Goal: Complete application form: Complete application form

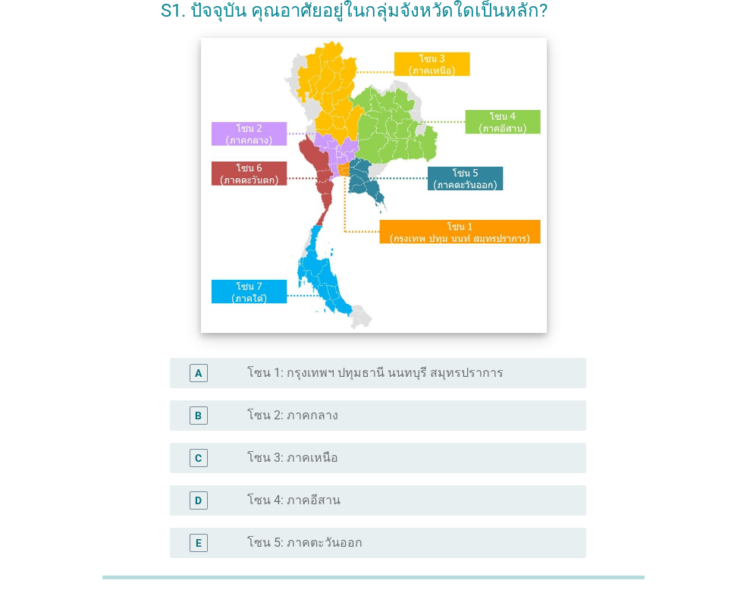
scroll to position [152, 0]
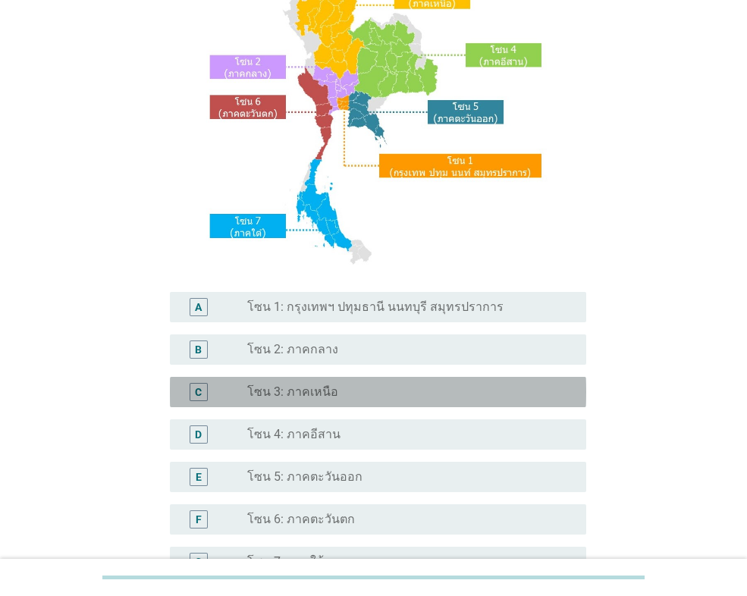
click at [197, 396] on div "C" at bounding box center [198, 392] width 7 height 16
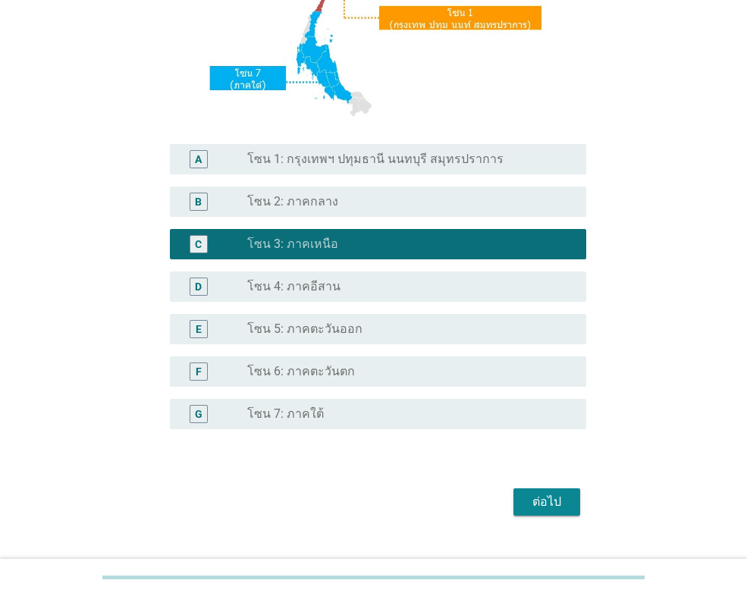
scroll to position [328, 0]
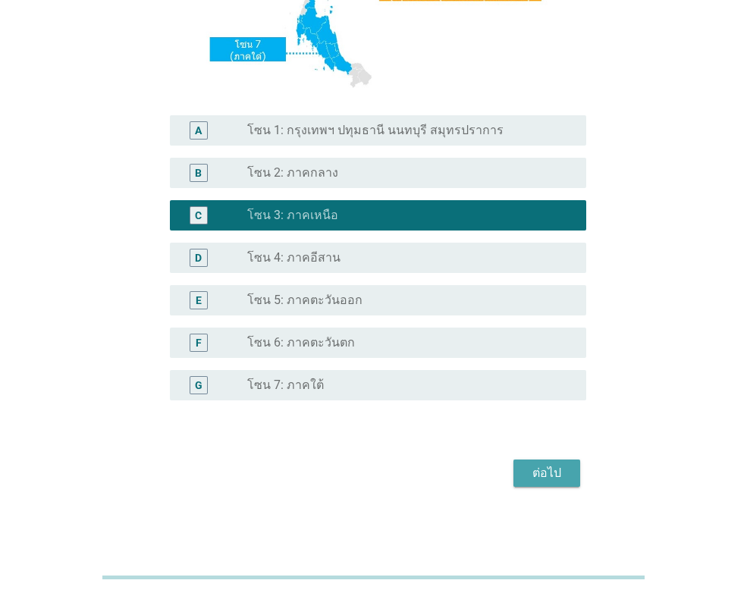
click at [544, 468] on div "ต่อไป" at bounding box center [546, 473] width 42 height 18
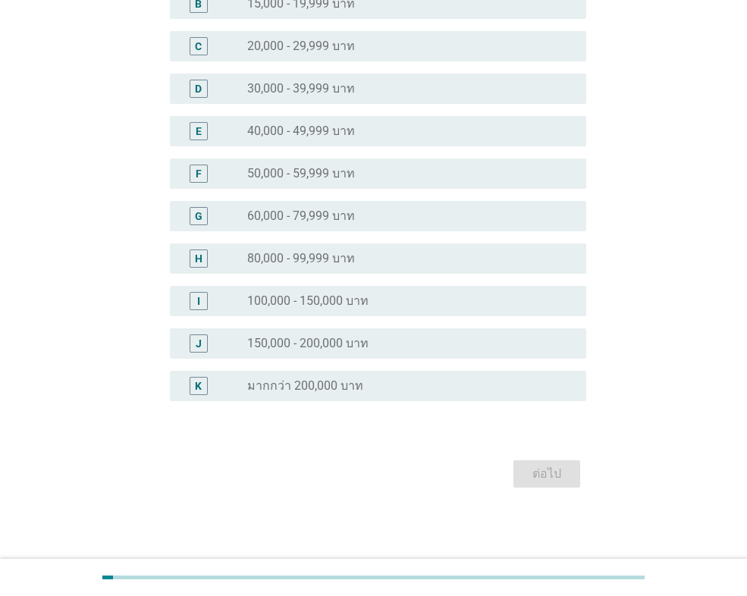
scroll to position [0, 0]
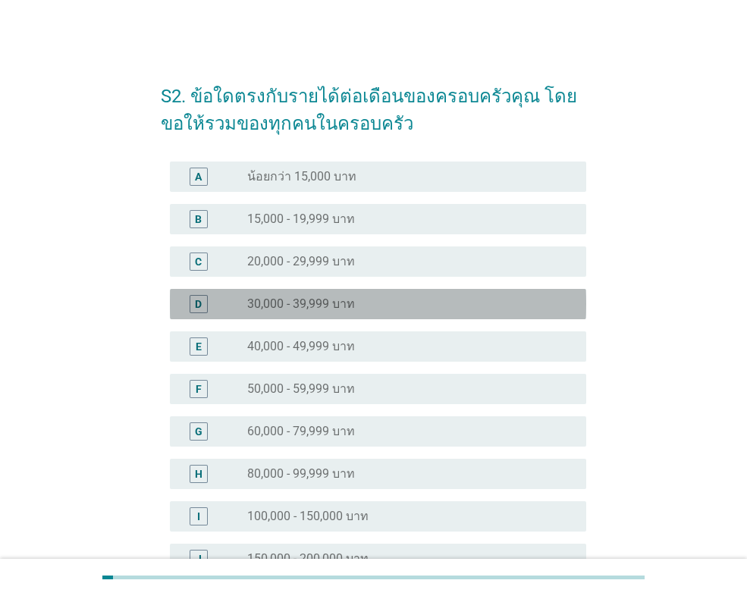
click at [199, 304] on div "D" at bounding box center [198, 304] width 7 height 16
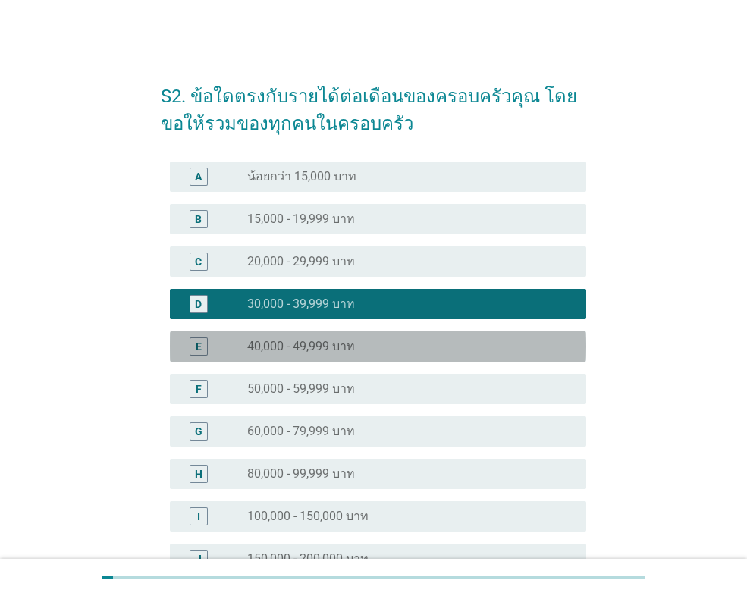
click at [193, 346] on div "E" at bounding box center [199, 346] width 18 height 18
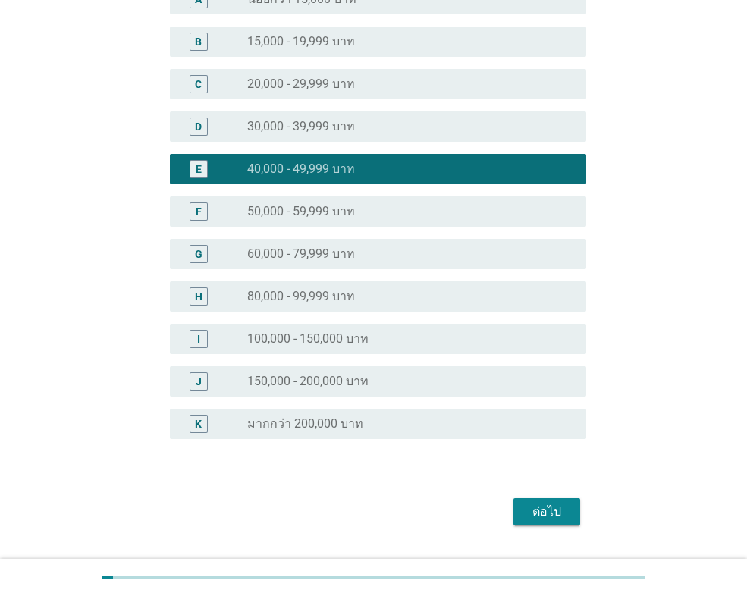
scroll to position [215, 0]
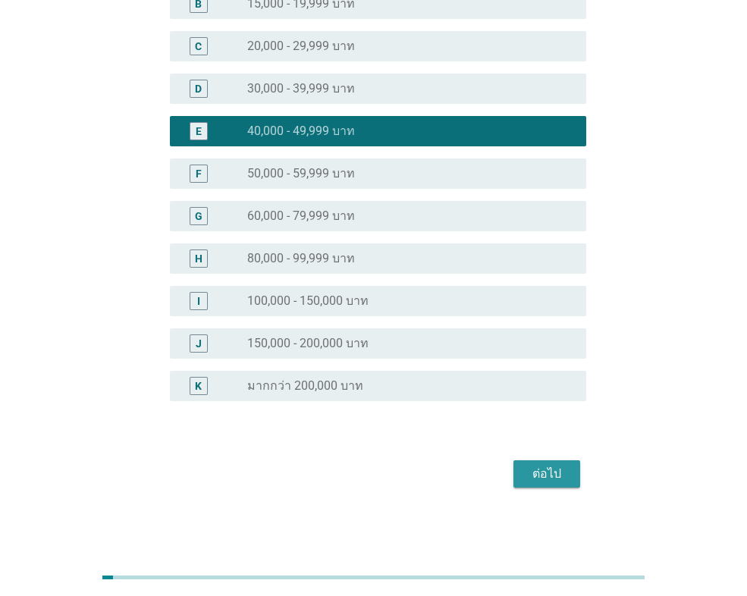
click at [540, 472] on div "ต่อไป" at bounding box center [546, 474] width 42 height 18
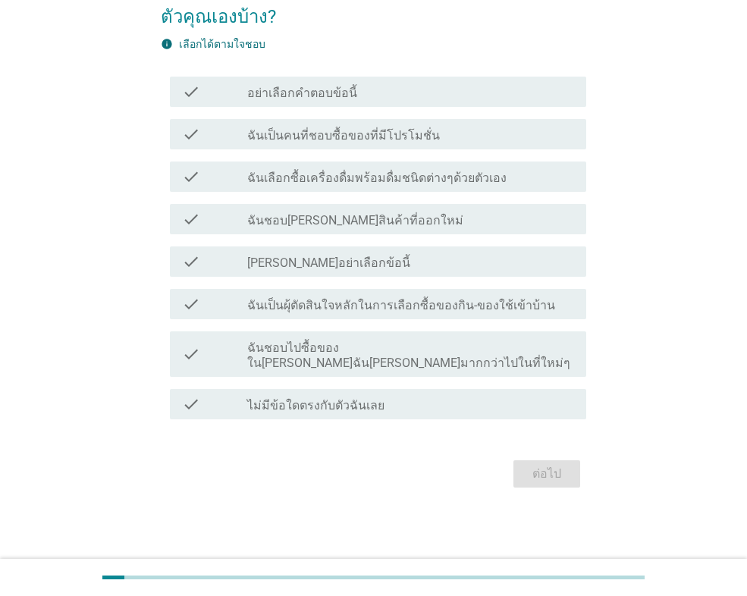
scroll to position [0, 0]
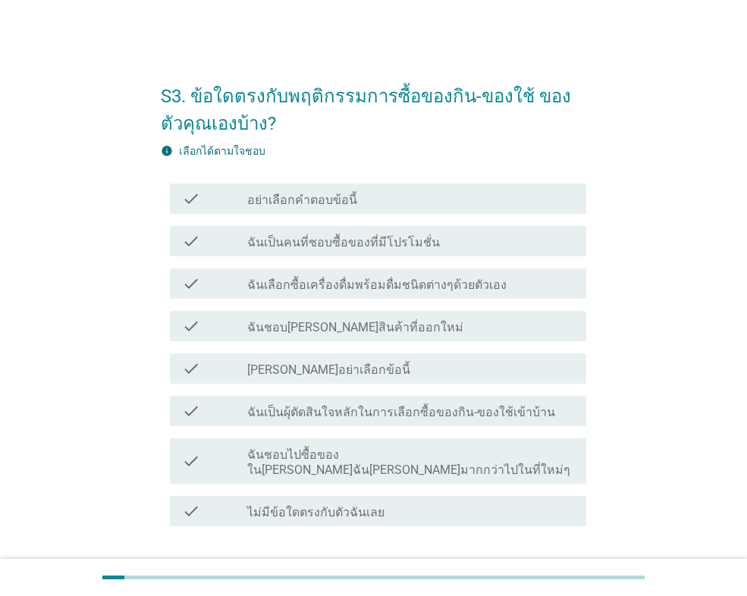
click at [190, 281] on icon "check" at bounding box center [191, 283] width 18 height 18
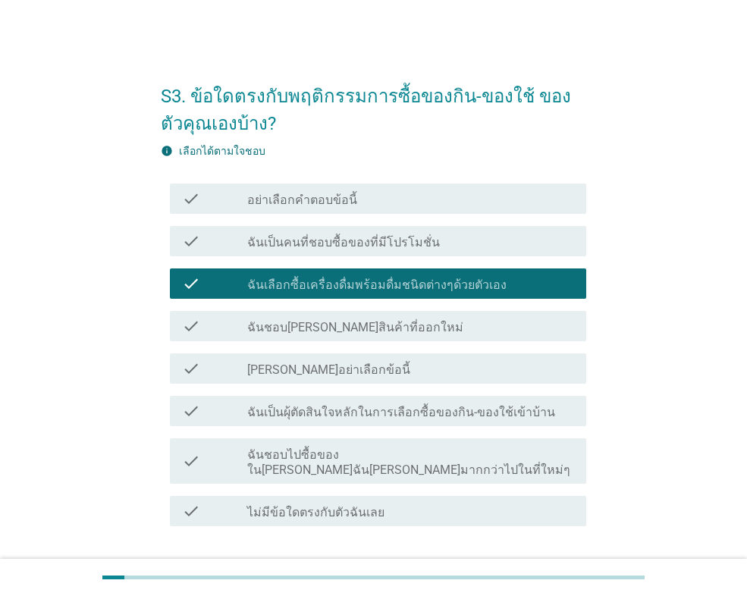
click at [191, 409] on icon "check" at bounding box center [191, 411] width 18 height 18
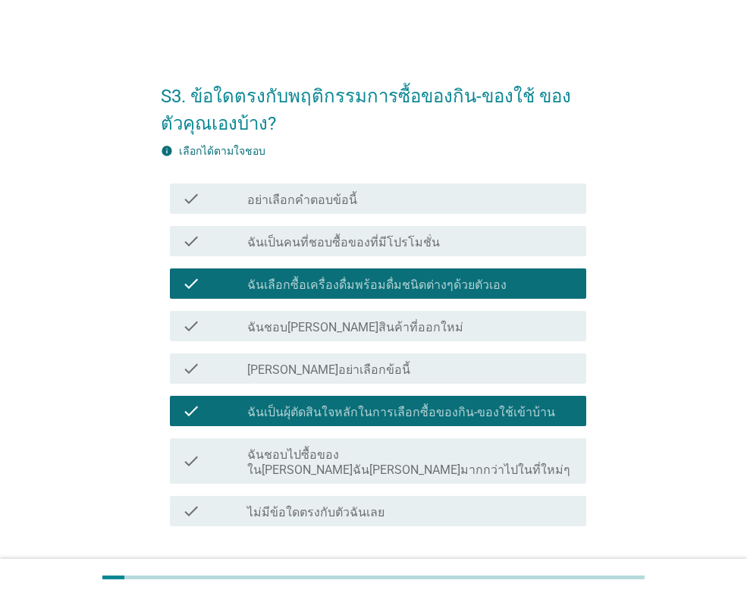
click at [191, 455] on icon "check" at bounding box center [191, 460] width 18 height 33
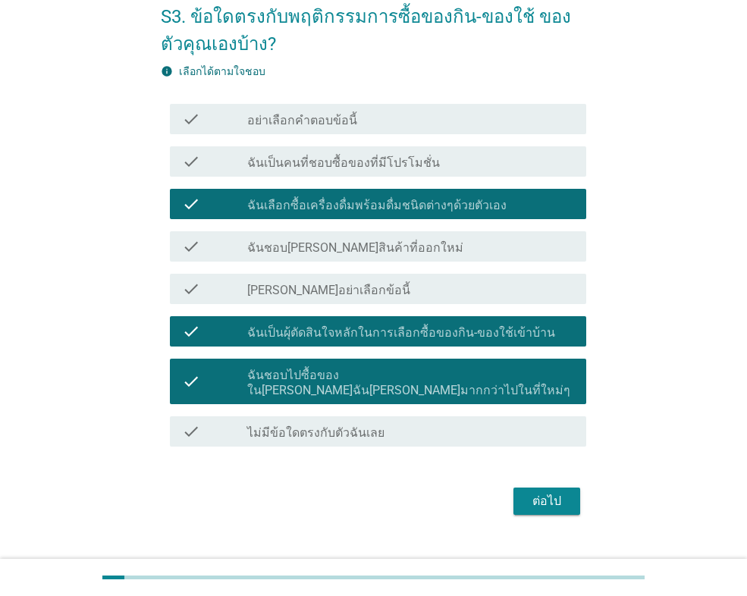
scroll to position [92, 0]
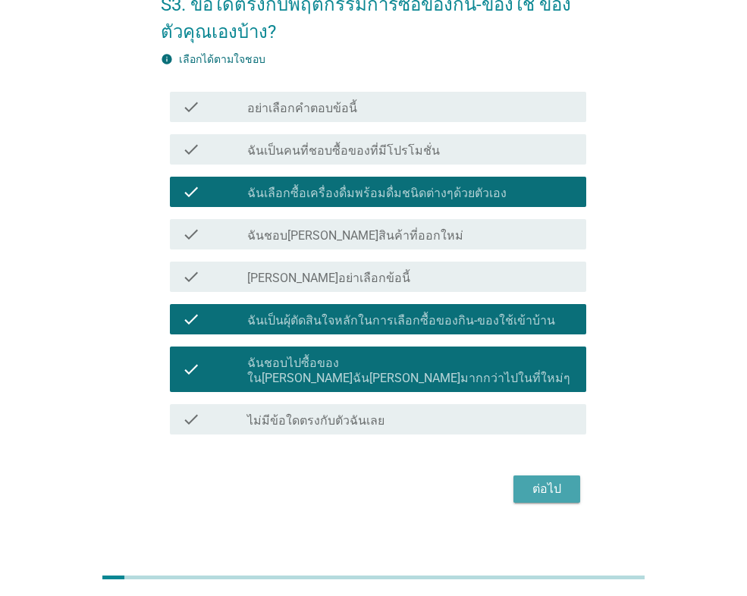
click at [550, 480] on div "ต่อไป" at bounding box center [546, 489] width 42 height 18
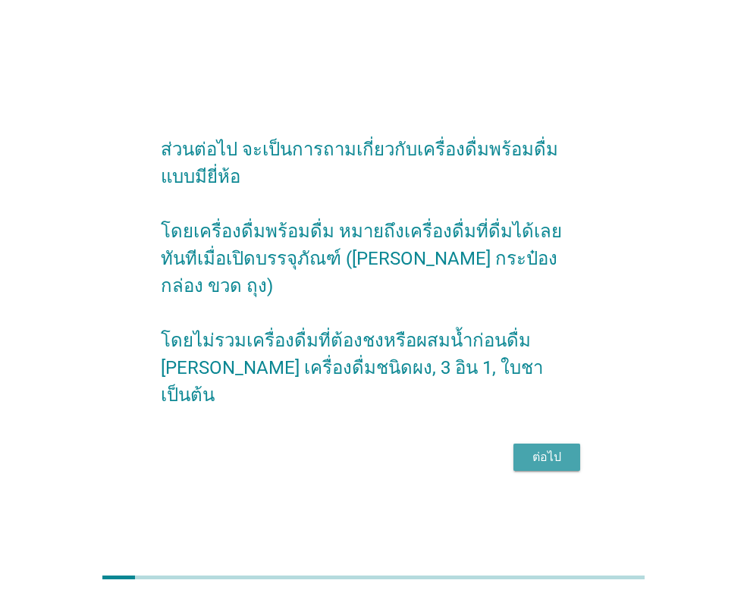
click at [541, 448] on div "ต่อไป" at bounding box center [546, 457] width 42 height 18
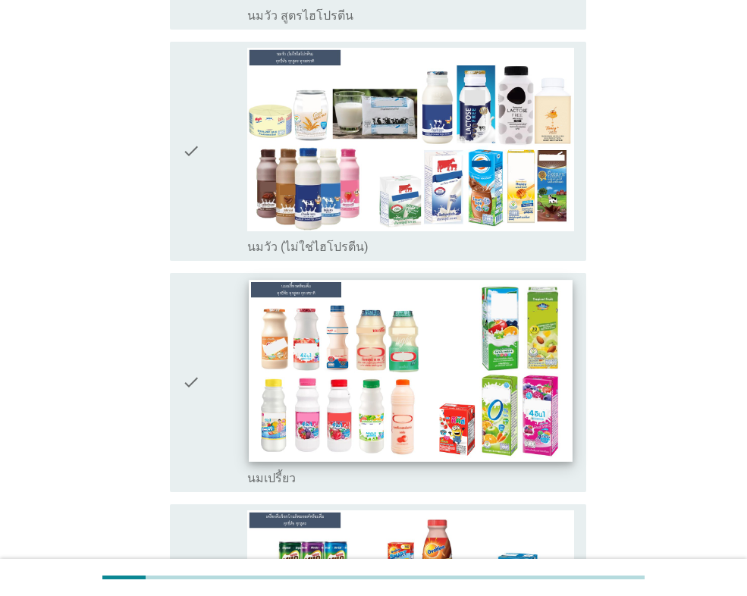
scroll to position [531, 0]
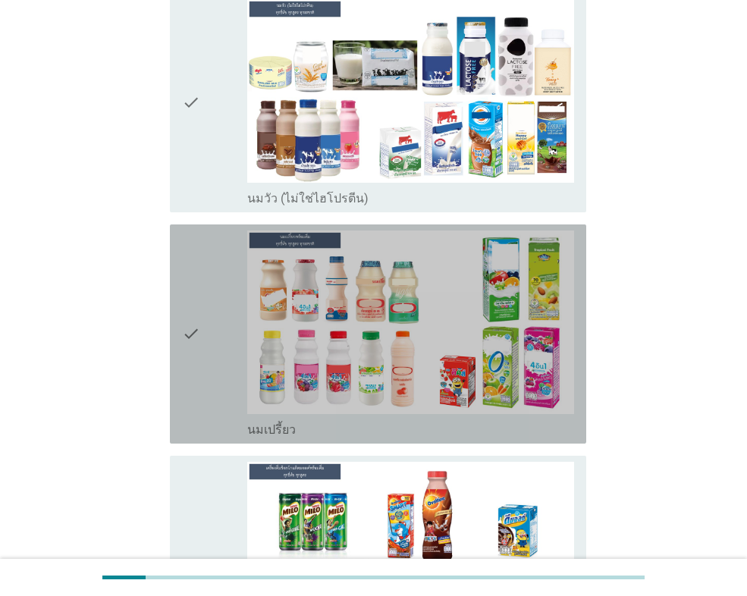
click at [214, 308] on div "check" at bounding box center [214, 333] width 65 height 207
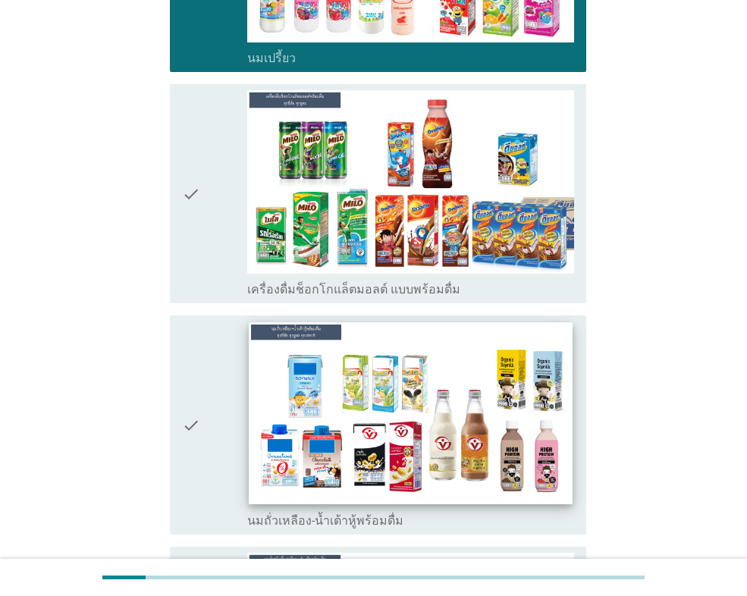
scroll to position [985, 0]
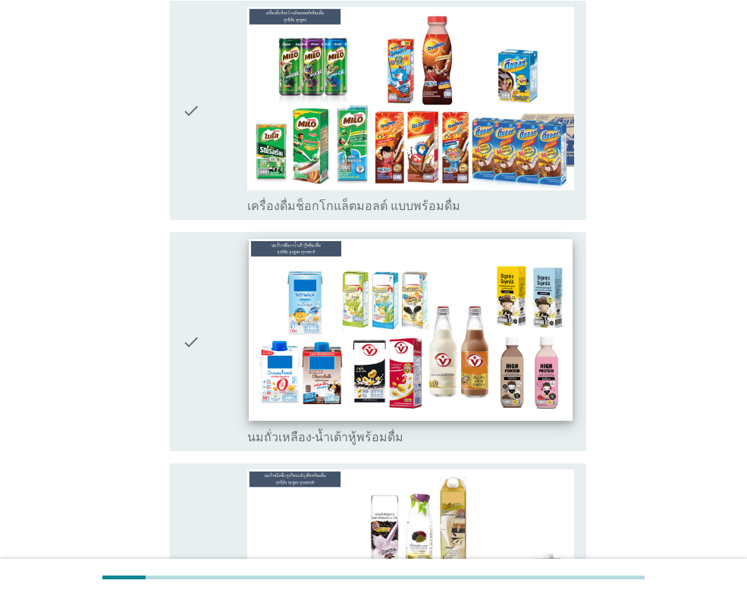
click at [345, 339] on img at bounding box center [410, 330] width 323 height 182
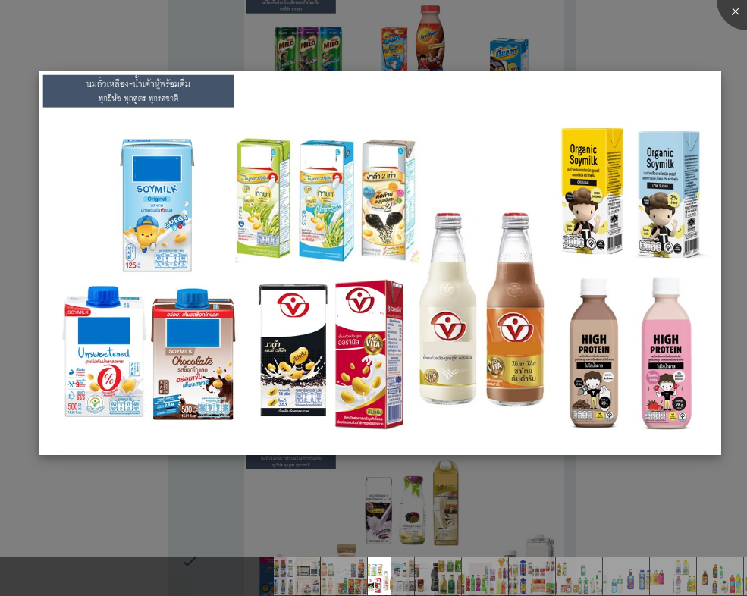
click at [414, 237] on img at bounding box center [380, 263] width 682 height 384
click at [252, 492] on div at bounding box center [373, 298] width 747 height 596
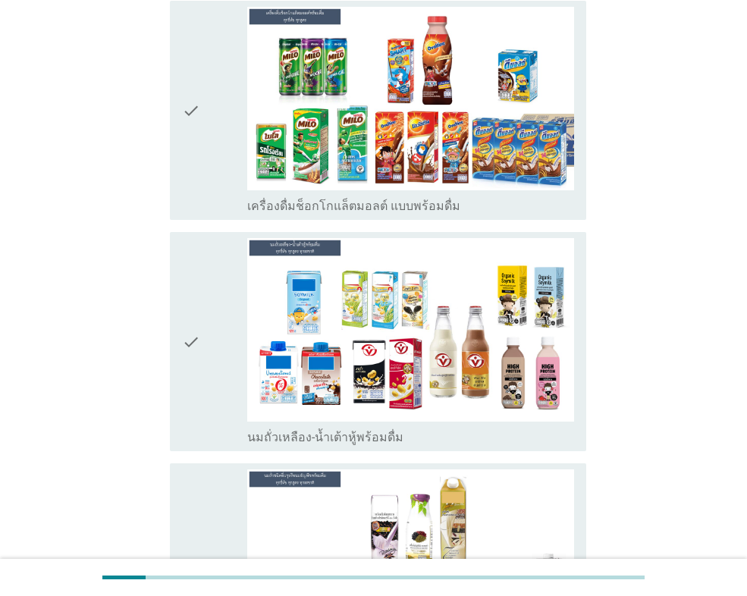
click at [219, 348] on div "check" at bounding box center [214, 341] width 65 height 207
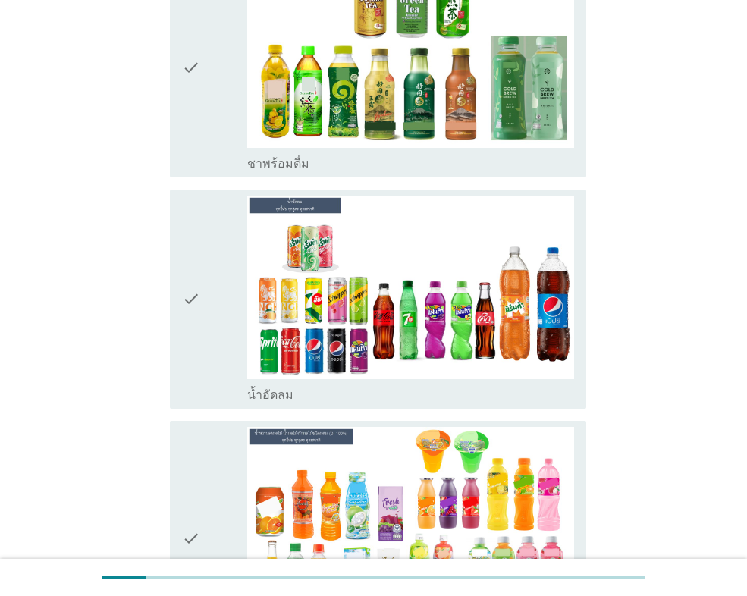
scroll to position [1971, 0]
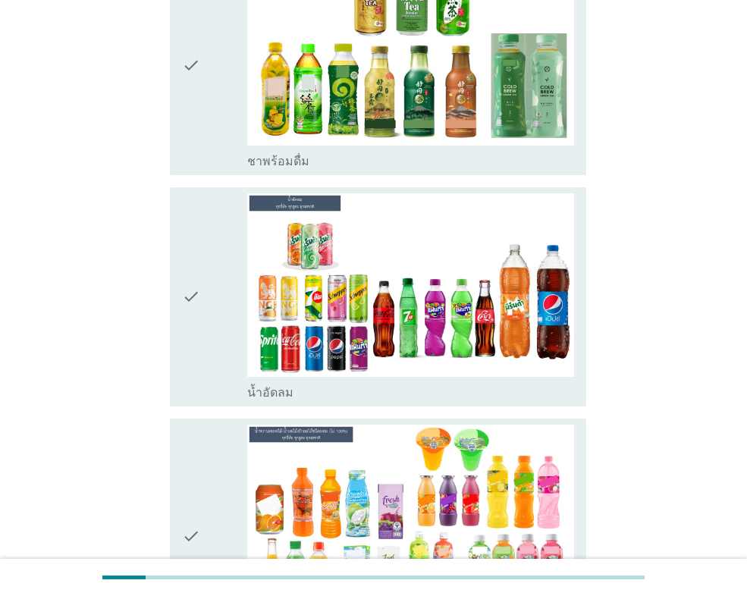
click at [213, 291] on div "check" at bounding box center [214, 296] width 65 height 207
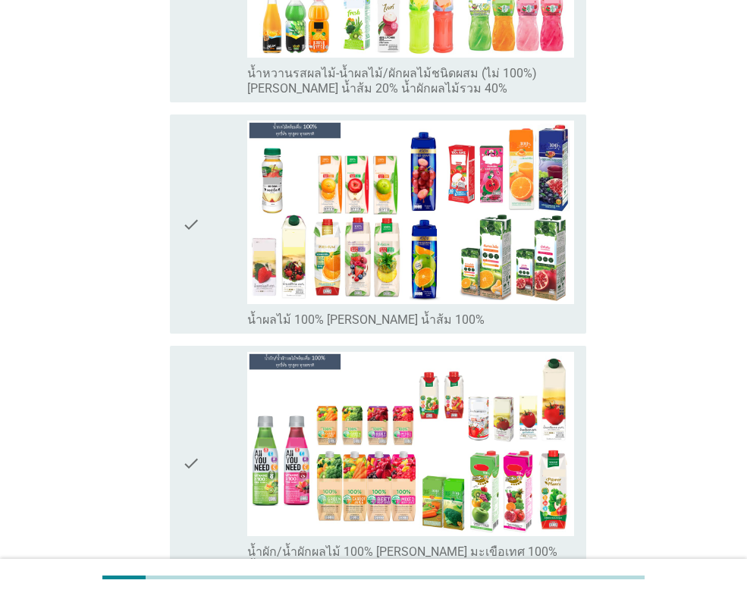
scroll to position [2426, 0]
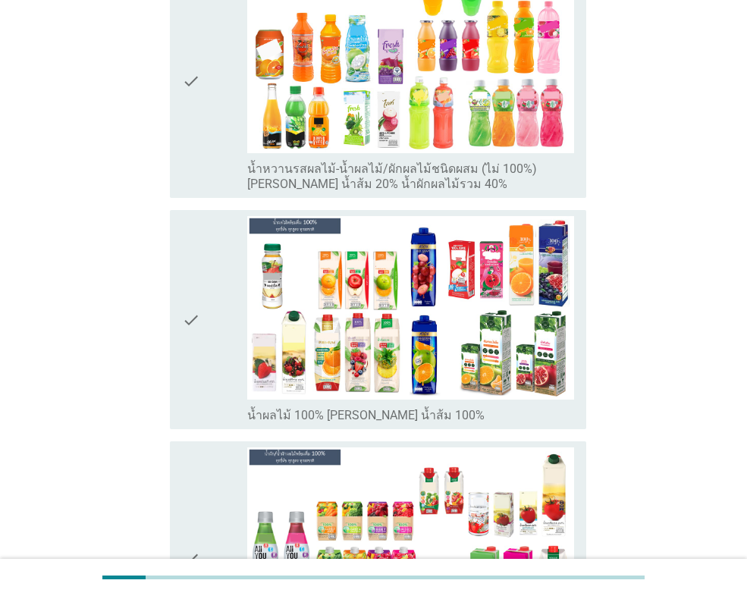
click at [218, 293] on div "check" at bounding box center [214, 319] width 65 height 207
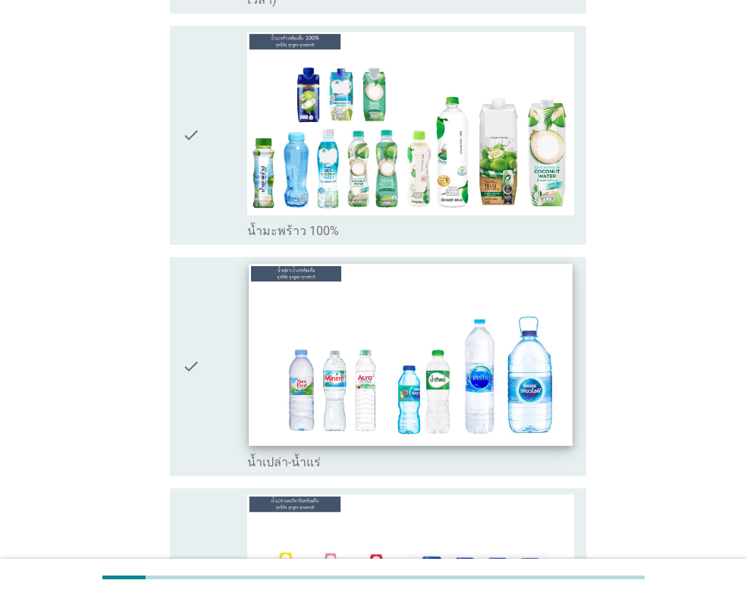
scroll to position [3336, 0]
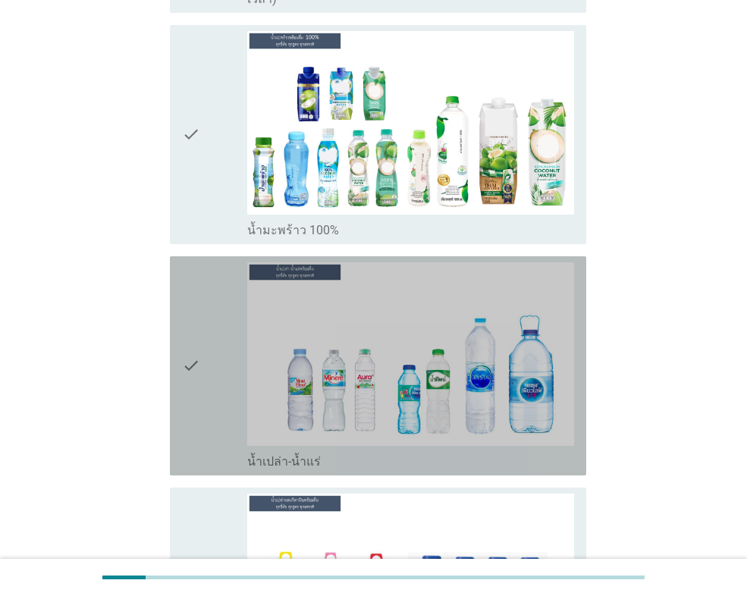
click at [212, 345] on div "check" at bounding box center [214, 365] width 65 height 207
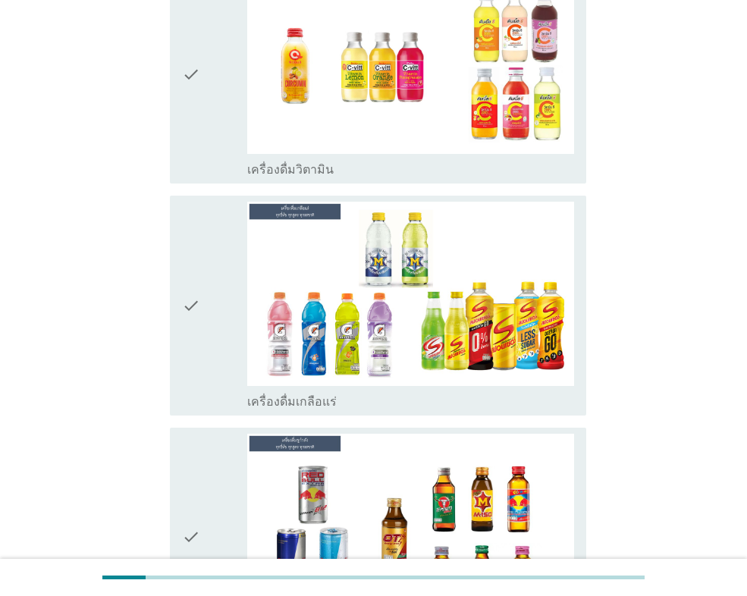
scroll to position [4094, 0]
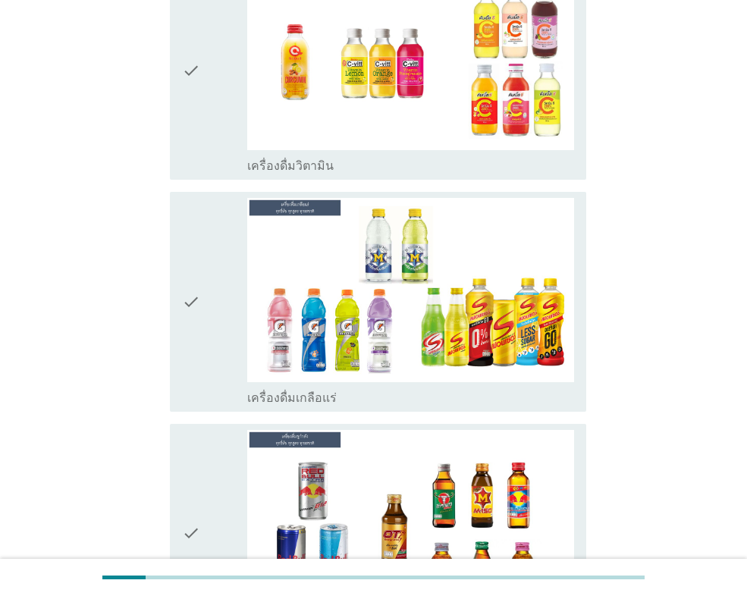
click at [207, 283] on div "check" at bounding box center [214, 301] width 65 height 207
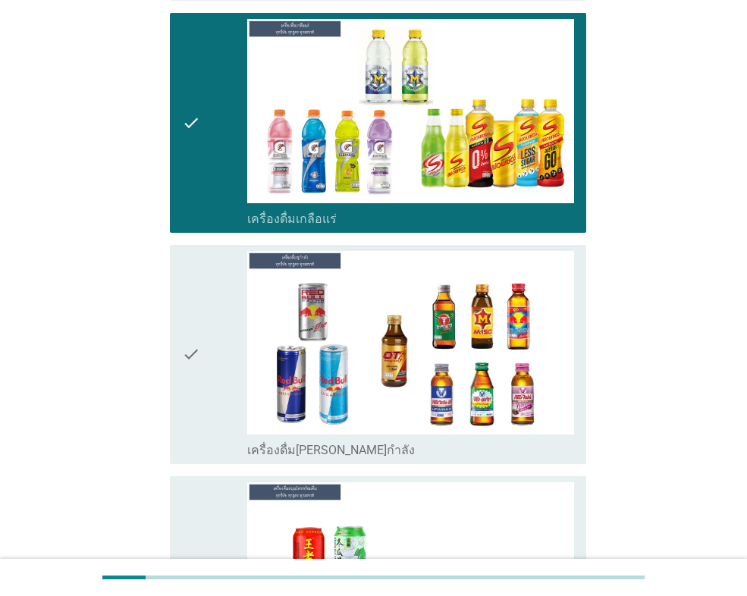
scroll to position [4321, 0]
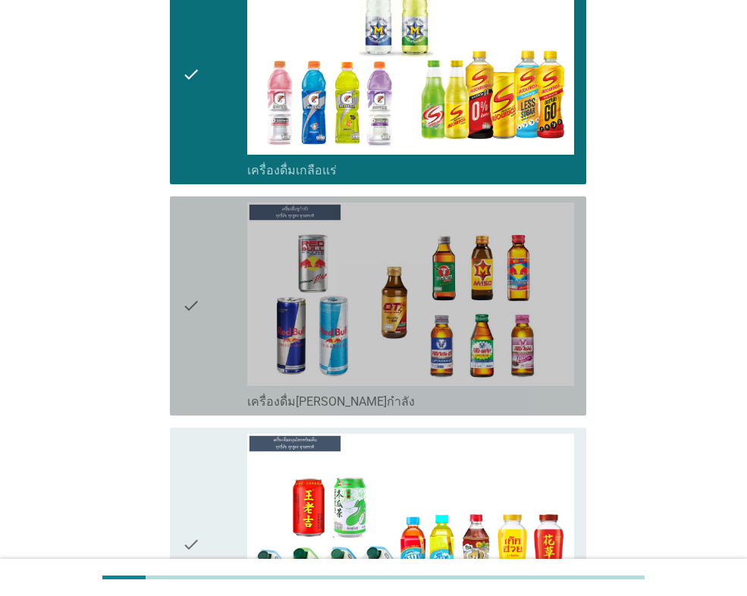
click at [219, 269] on div "check" at bounding box center [214, 305] width 65 height 207
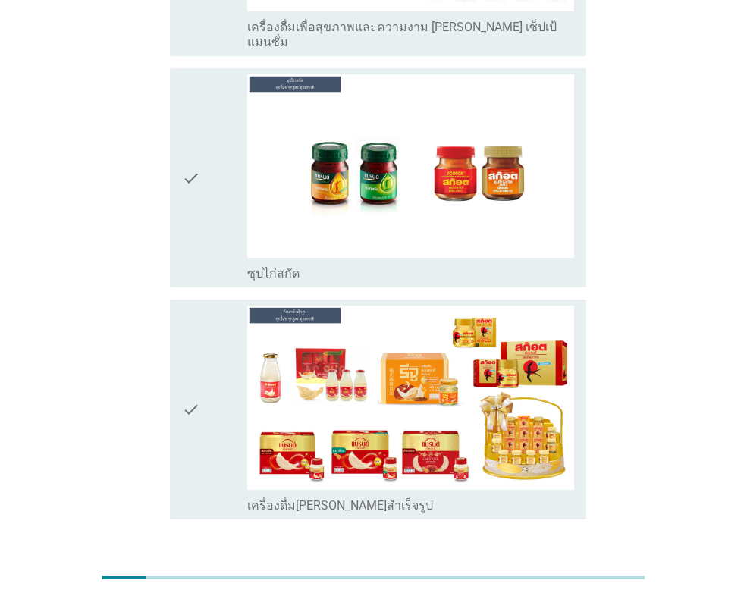
scroll to position [5416, 0]
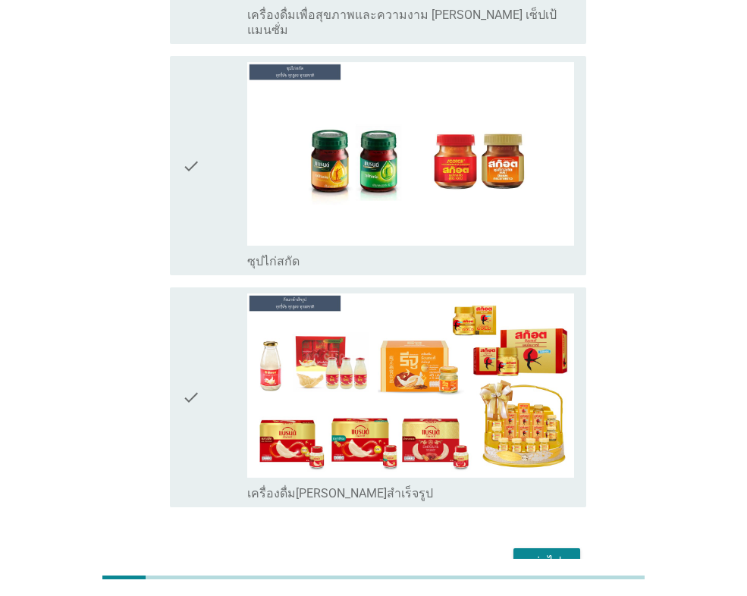
click at [550, 553] on div "ต่อไป" at bounding box center [546, 562] width 42 height 18
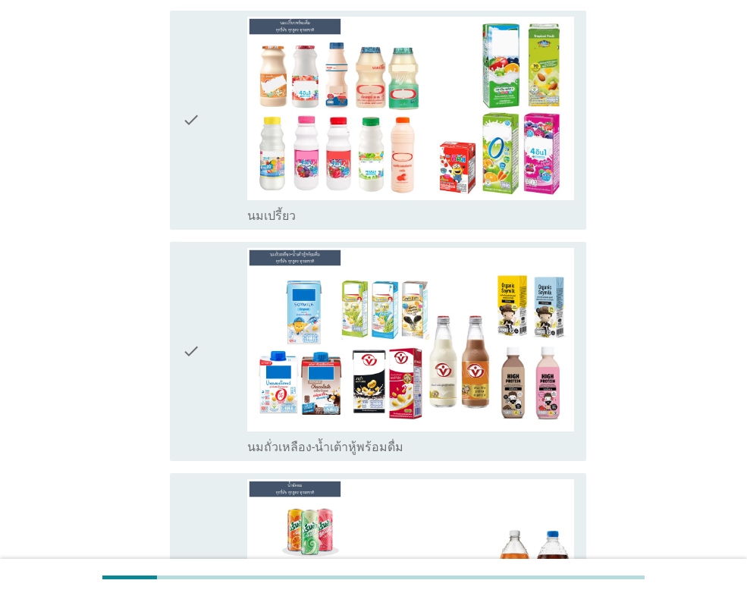
scroll to position [152, 0]
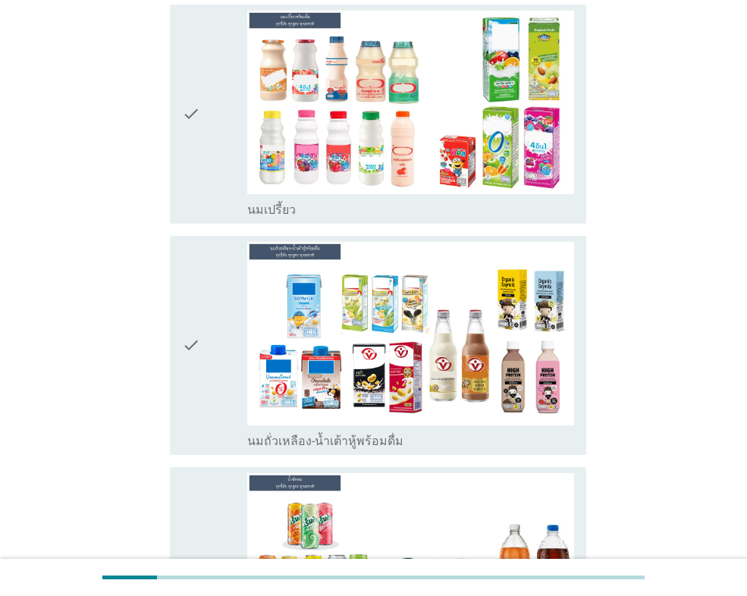
click at [215, 373] on div "check" at bounding box center [214, 345] width 65 height 207
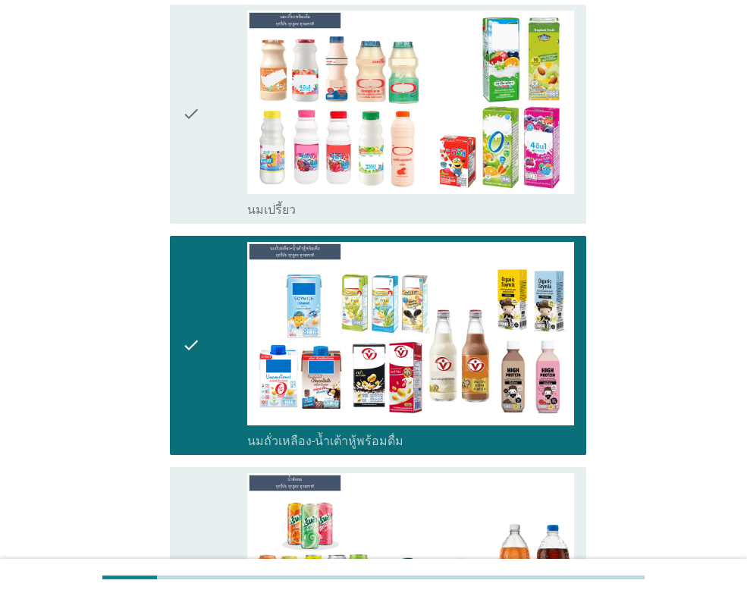
click at [205, 133] on div "check" at bounding box center [214, 114] width 65 height 207
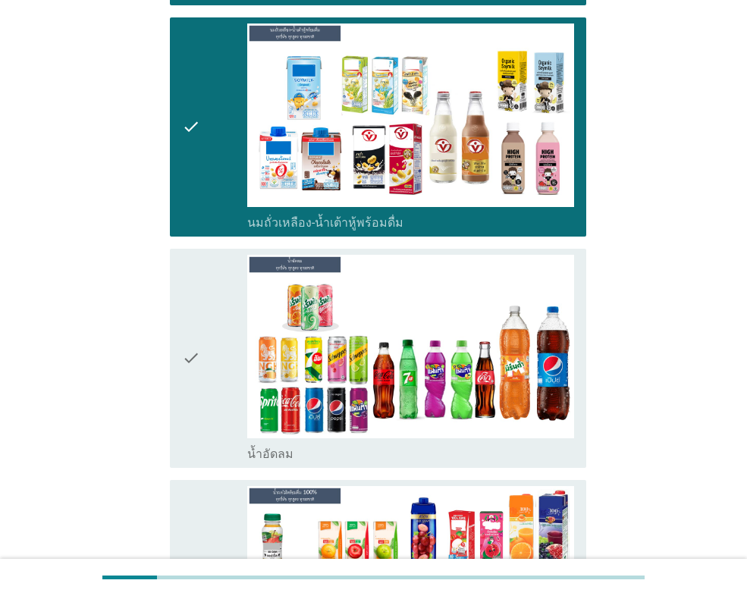
scroll to position [455, 0]
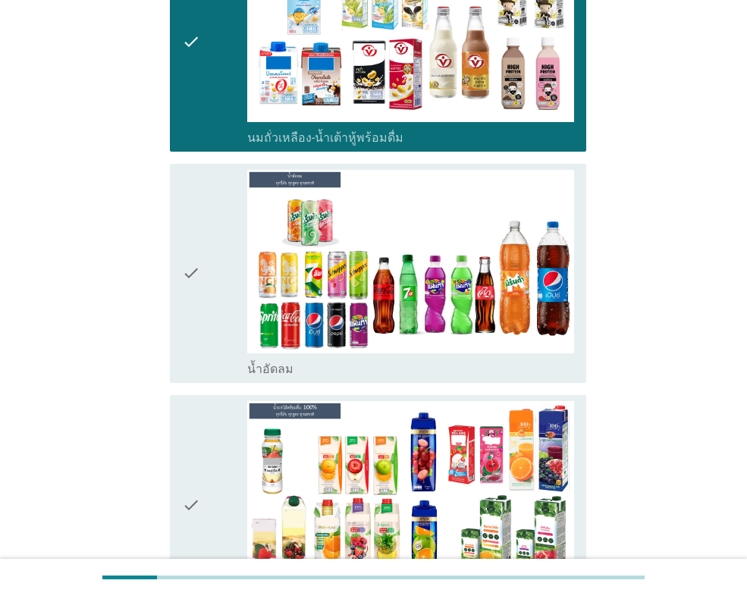
click at [218, 311] on div "check" at bounding box center [214, 273] width 65 height 207
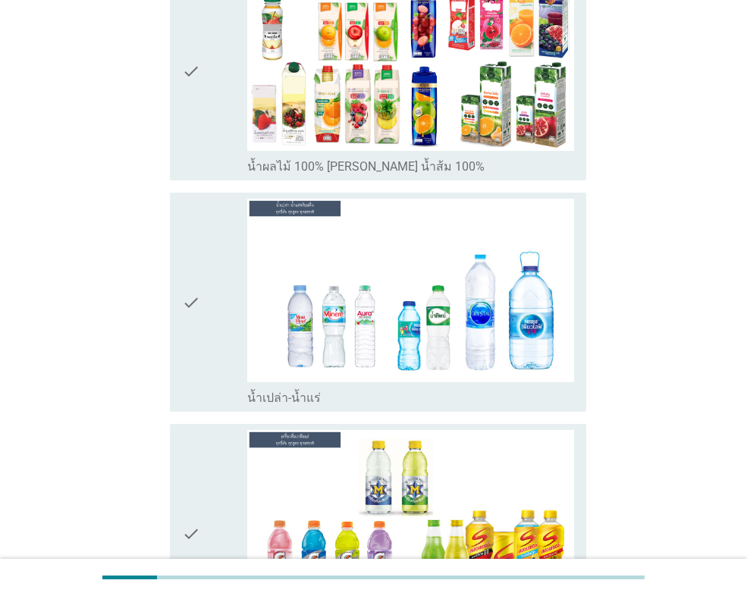
scroll to position [910, 0]
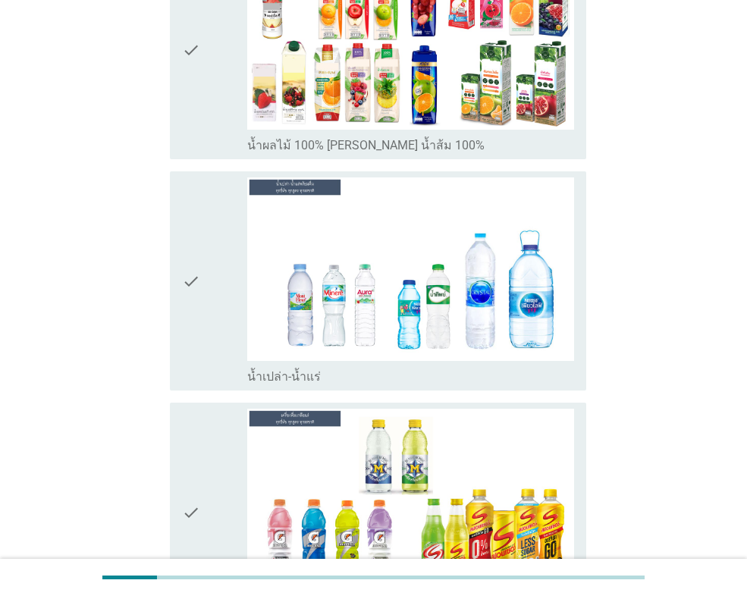
click at [210, 307] on div "check" at bounding box center [214, 280] width 65 height 207
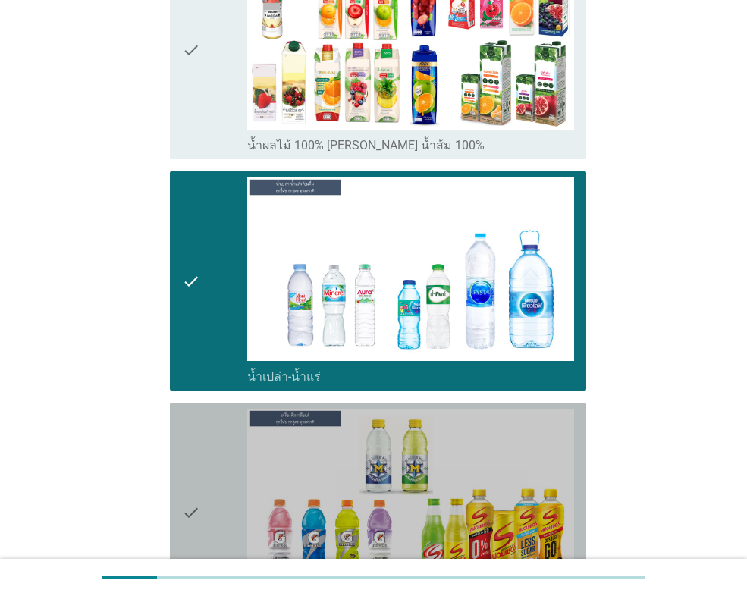
click at [212, 458] on div "check" at bounding box center [214, 512] width 65 height 207
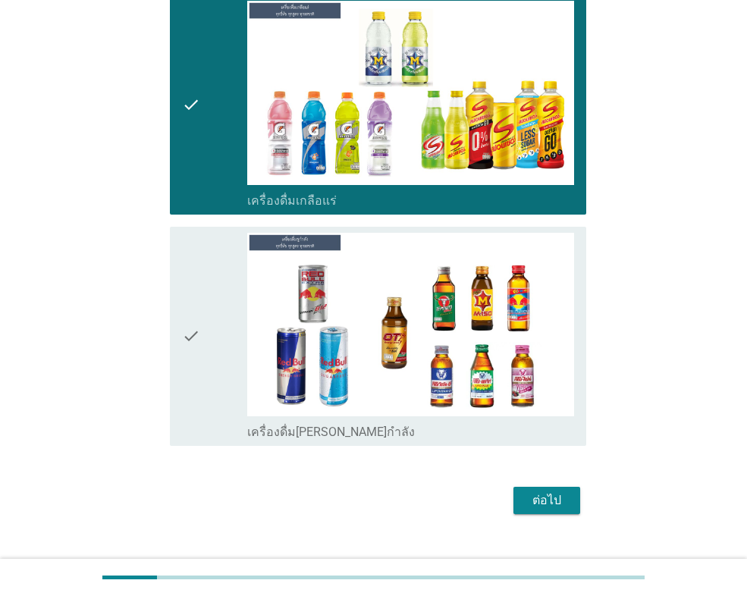
scroll to position [1344, 0]
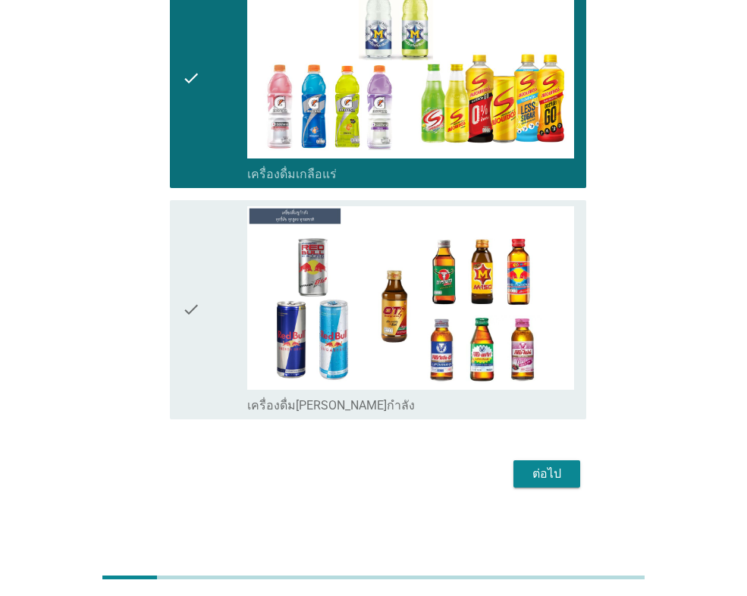
click at [202, 337] on div "check" at bounding box center [214, 309] width 65 height 207
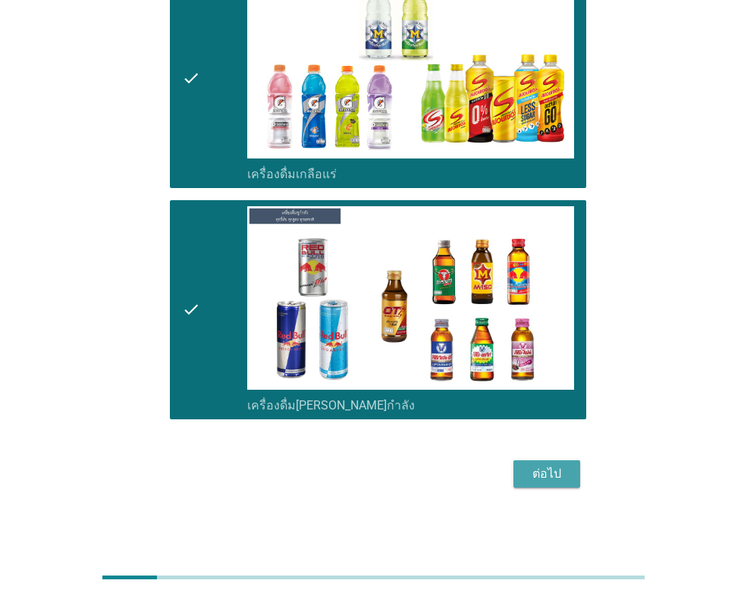
click at [544, 468] on div "ต่อไป" at bounding box center [546, 474] width 42 height 18
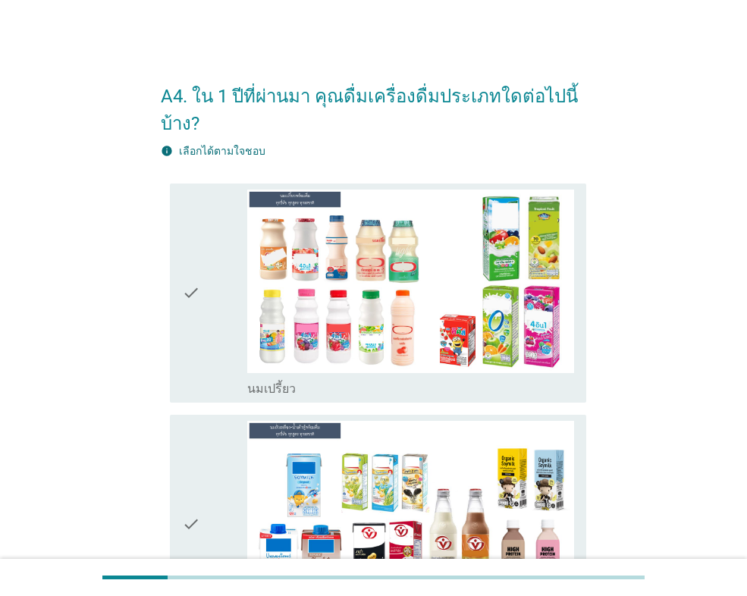
click at [215, 299] on div "check" at bounding box center [214, 293] width 65 height 207
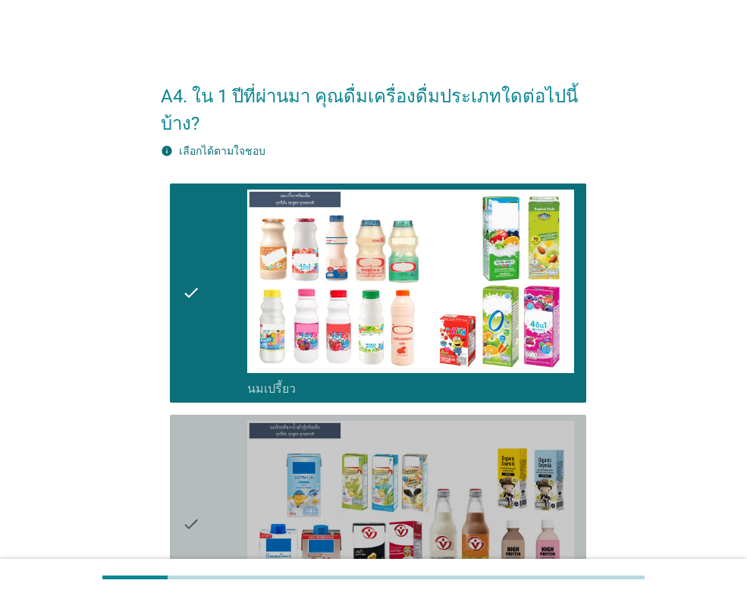
click at [219, 452] on div "check" at bounding box center [214, 524] width 65 height 207
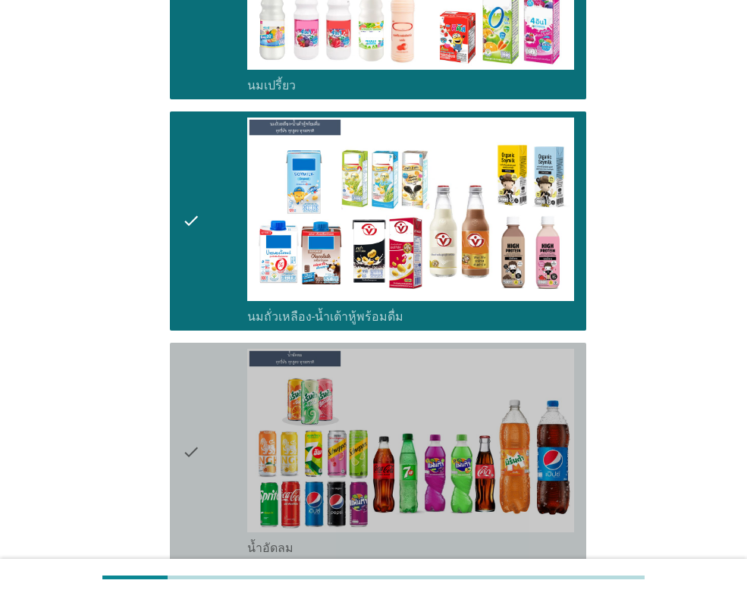
click at [214, 418] on div "check" at bounding box center [214, 452] width 65 height 207
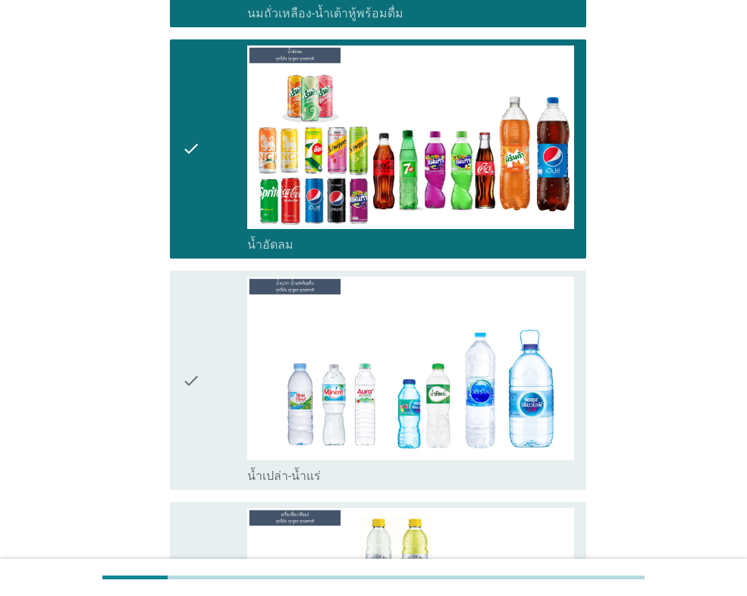
click at [221, 421] on div "check" at bounding box center [214, 380] width 65 height 207
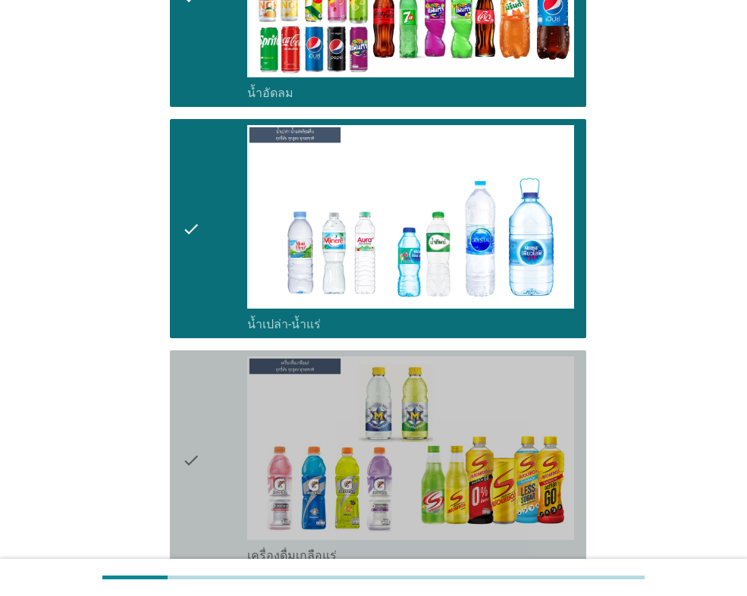
click at [221, 422] on div "check" at bounding box center [214, 459] width 65 height 207
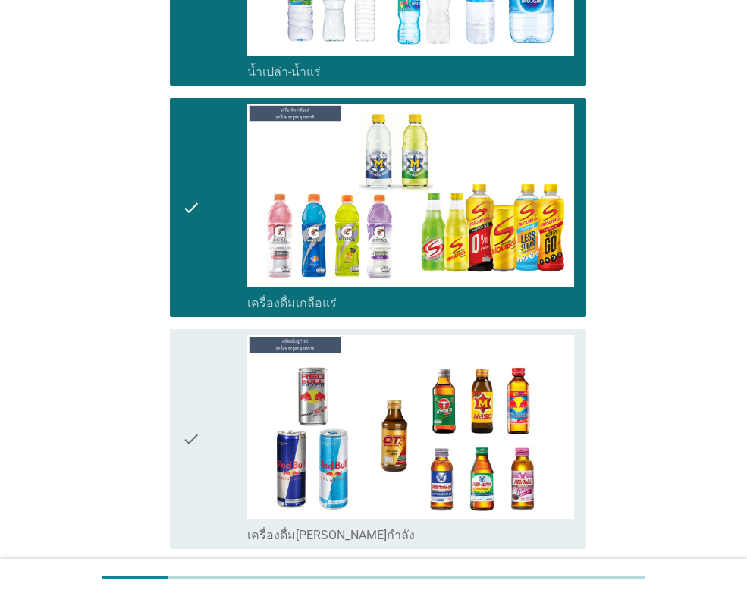
scroll to position [1061, 0]
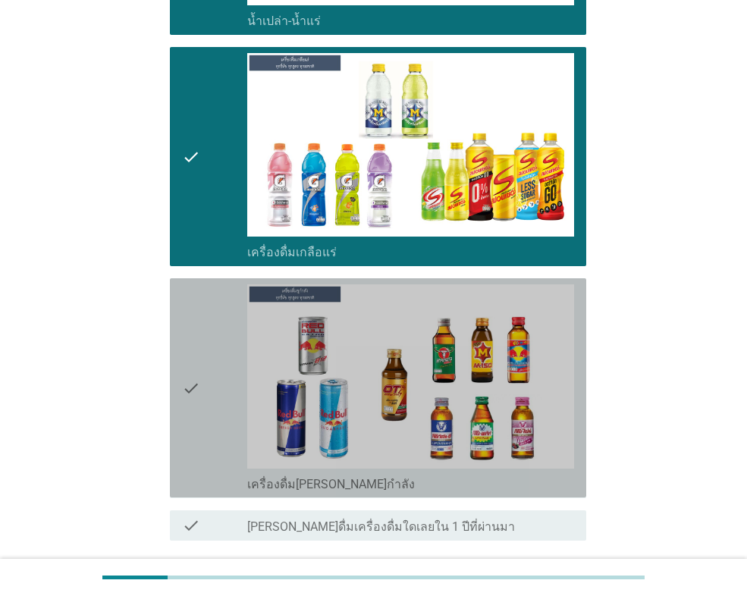
click at [227, 423] on div "check" at bounding box center [214, 387] width 65 height 207
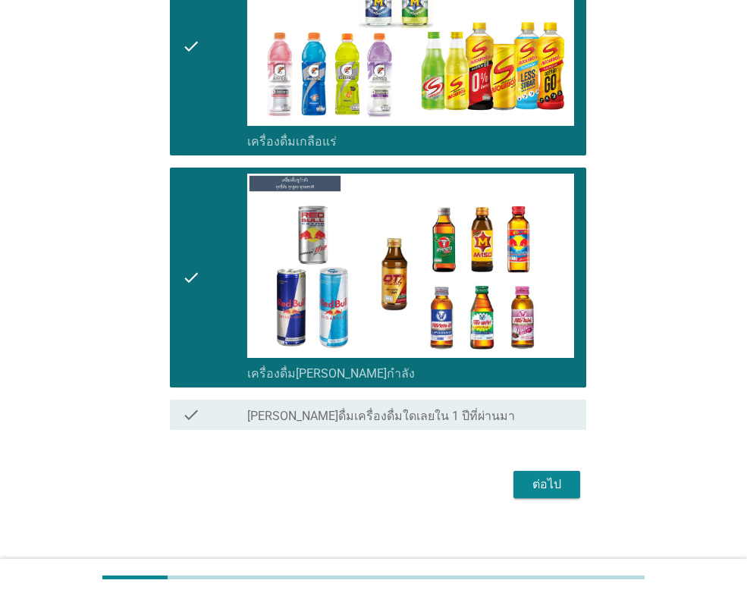
scroll to position [1183, 0]
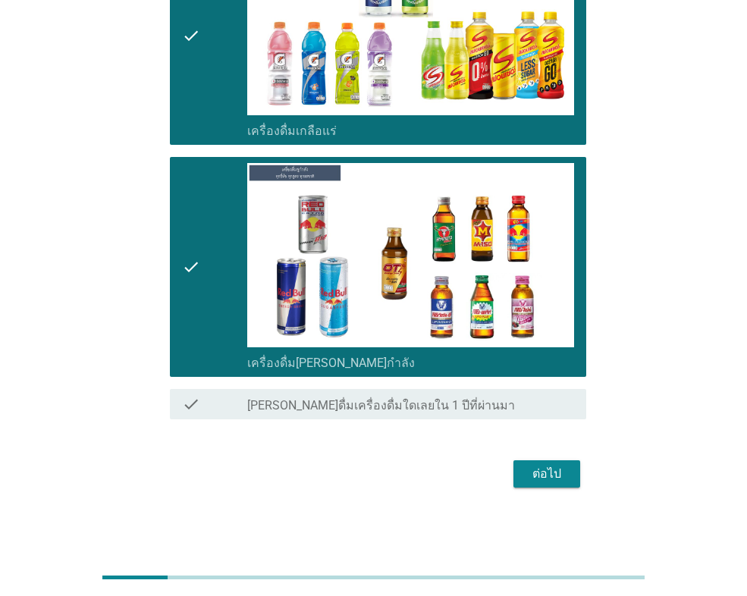
click at [548, 472] on div "ต่อไป" at bounding box center [546, 474] width 42 height 18
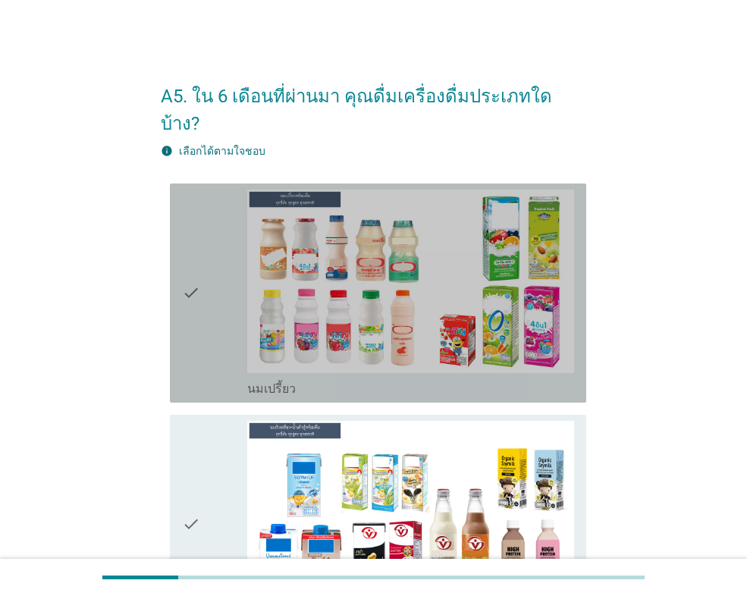
click at [208, 296] on div "check" at bounding box center [214, 293] width 65 height 207
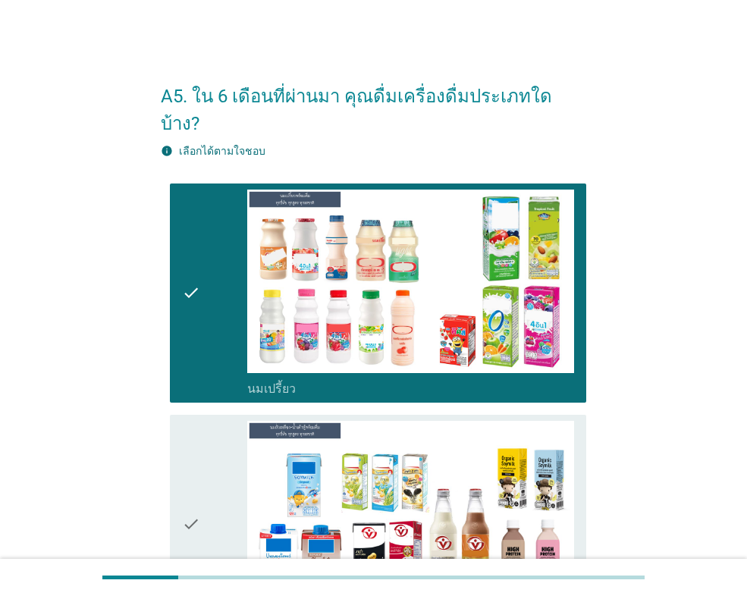
click at [230, 444] on div "check" at bounding box center [214, 524] width 65 height 207
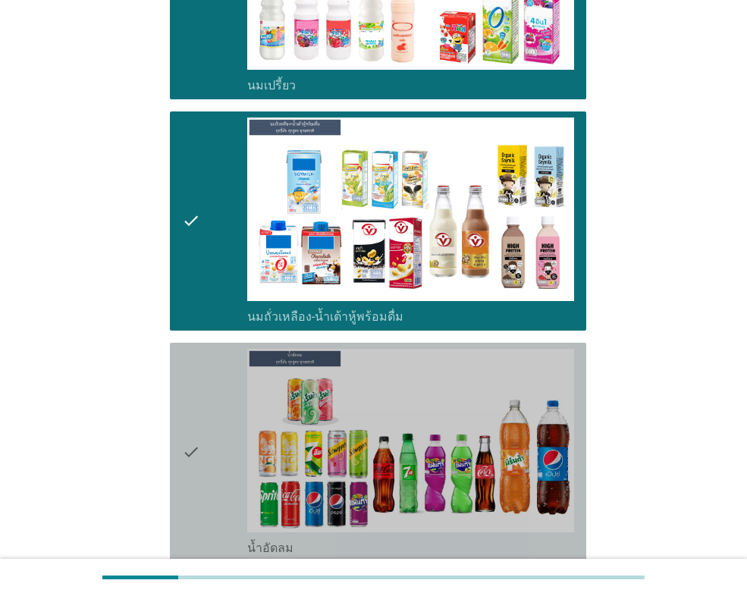
click at [224, 420] on div "check" at bounding box center [214, 452] width 65 height 207
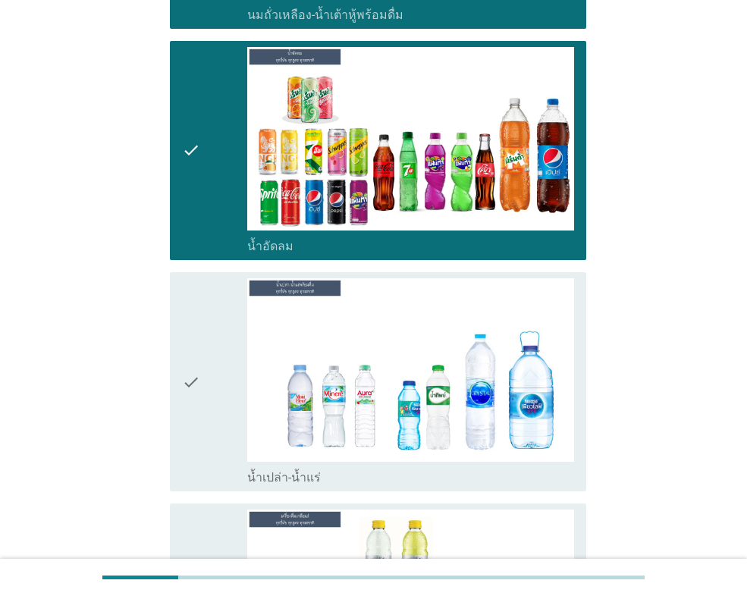
scroll to position [606, 0]
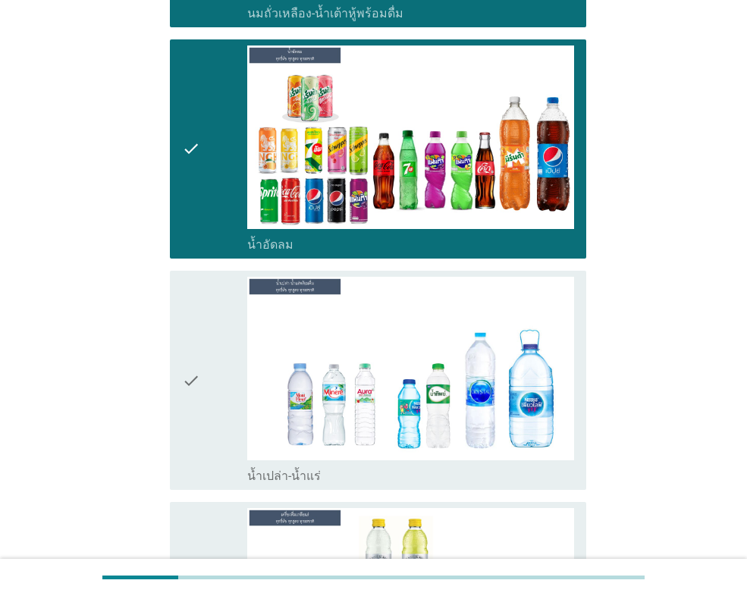
click at [221, 410] on div "check" at bounding box center [214, 380] width 65 height 207
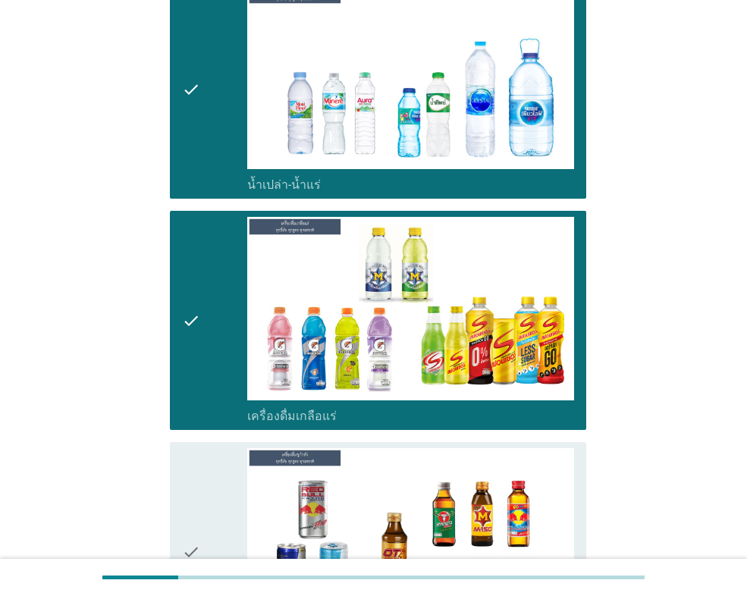
scroll to position [910, 0]
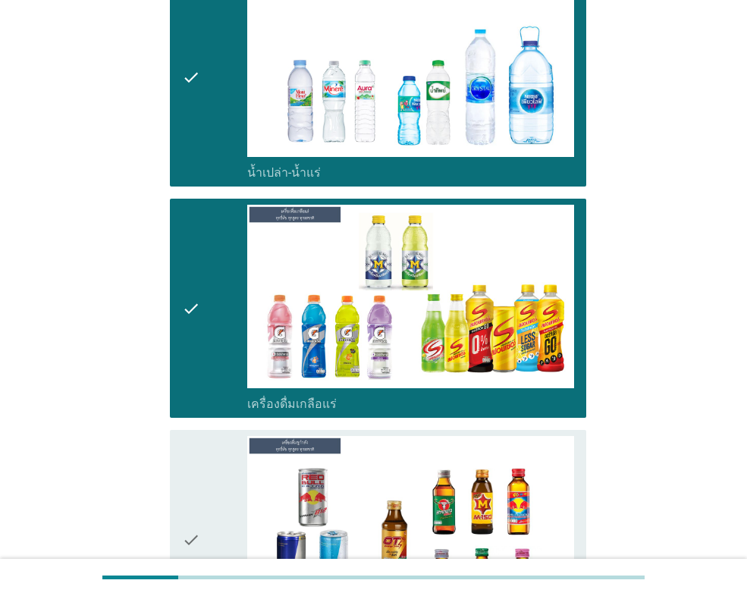
click at [238, 472] on div "check" at bounding box center [214, 539] width 65 height 207
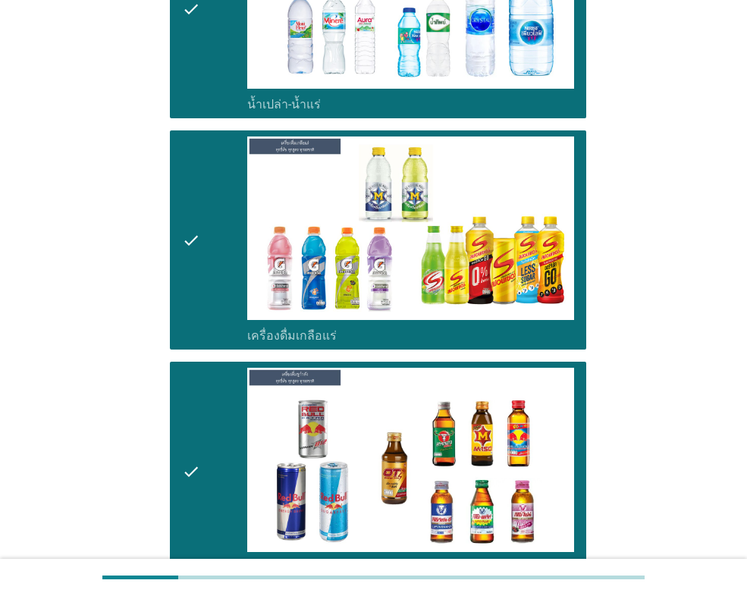
scroll to position [1155, 0]
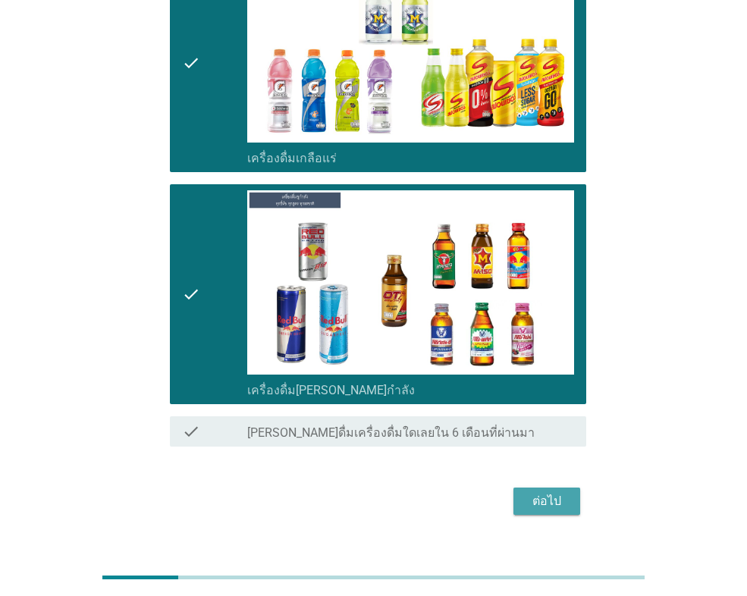
click at [550, 492] on div "ต่อไป" at bounding box center [546, 501] width 42 height 18
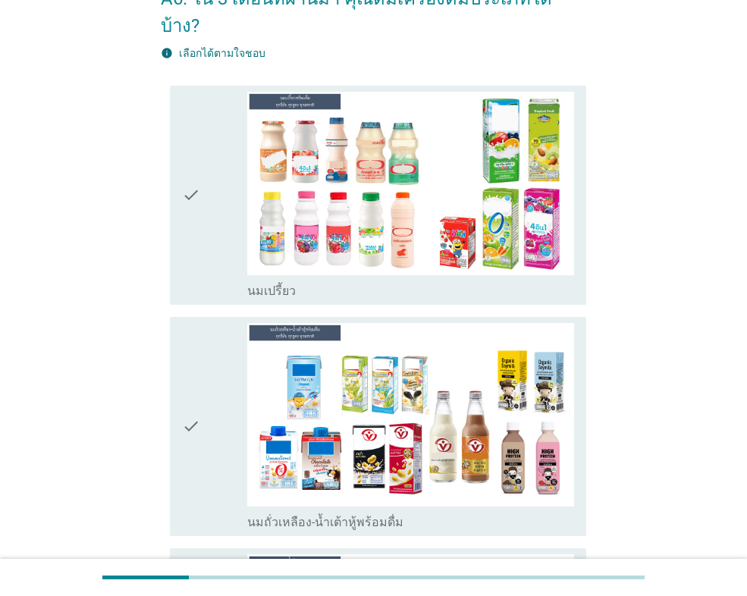
scroll to position [152, 0]
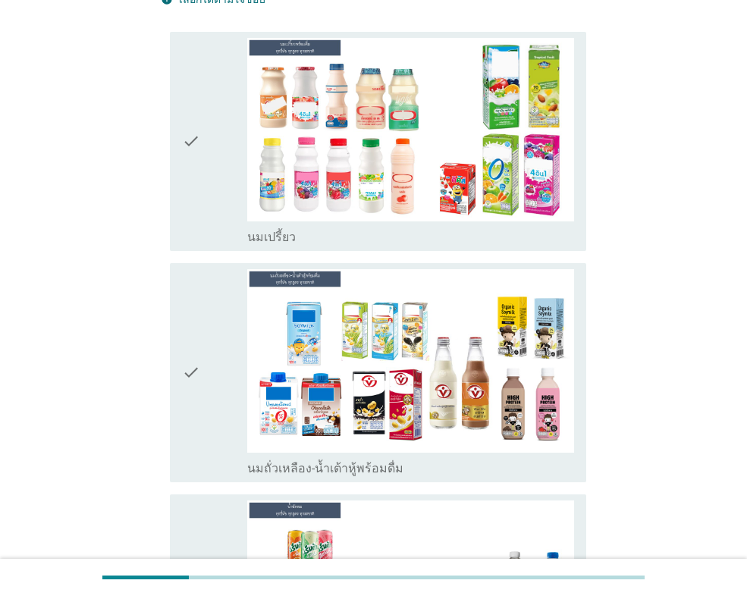
click at [211, 371] on div "check" at bounding box center [214, 372] width 65 height 207
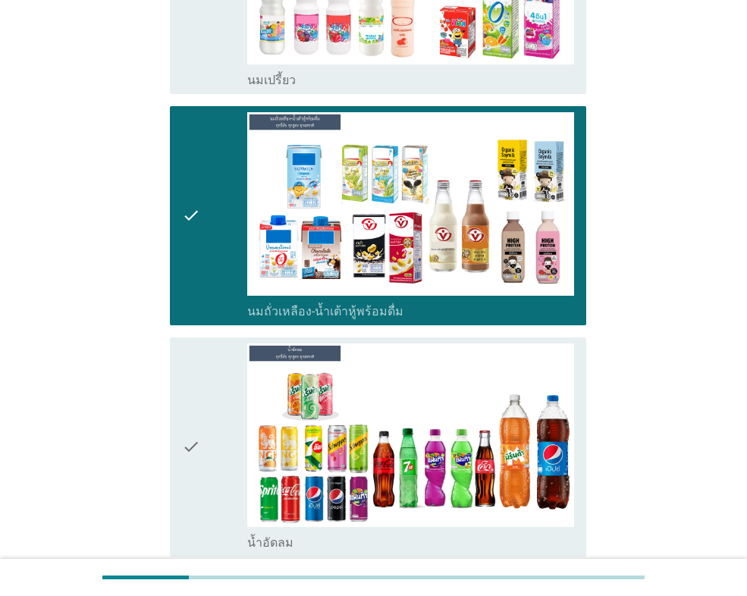
scroll to position [379, 0]
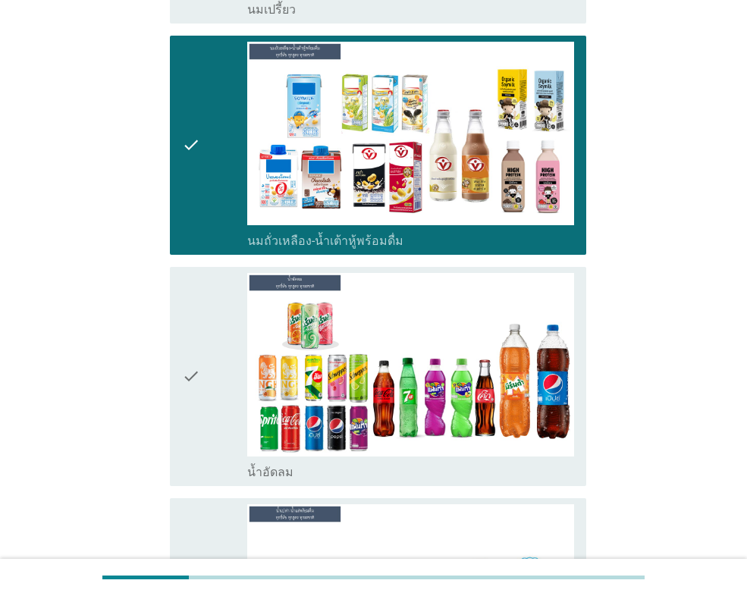
click at [217, 372] on div "check" at bounding box center [214, 376] width 65 height 207
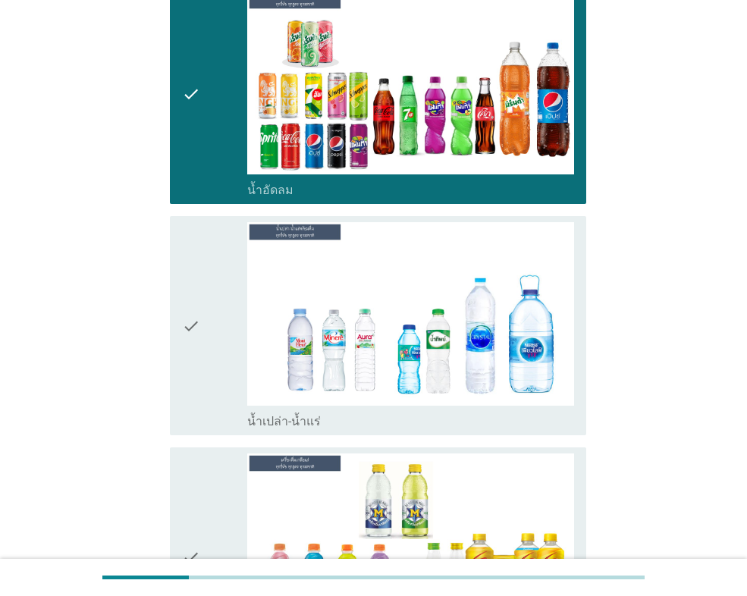
scroll to position [682, 0]
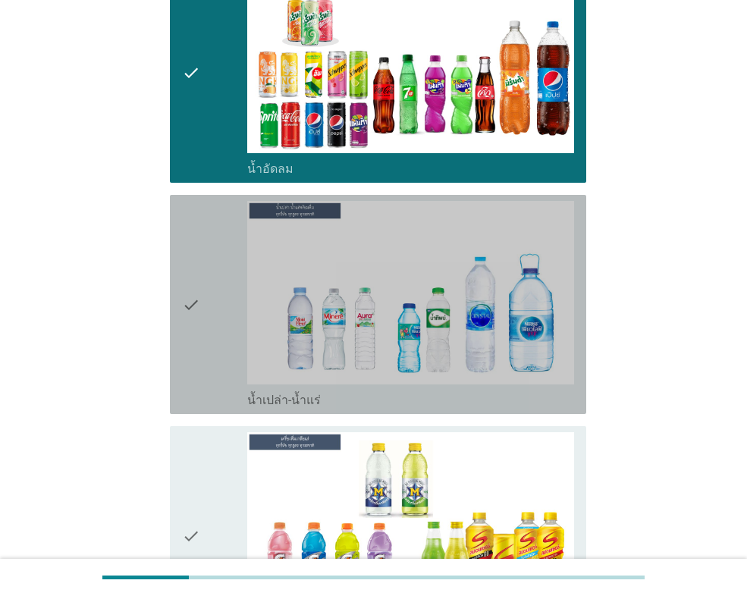
click at [216, 324] on div "check" at bounding box center [214, 304] width 65 height 207
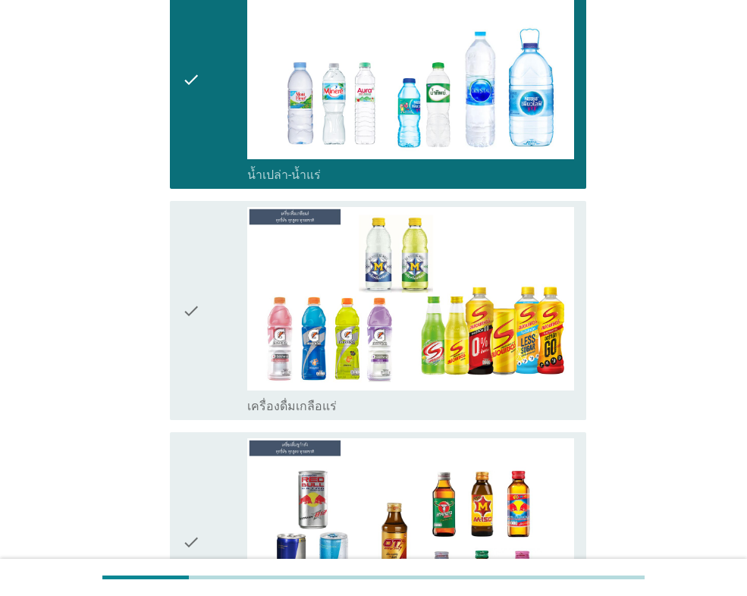
scroll to position [910, 0]
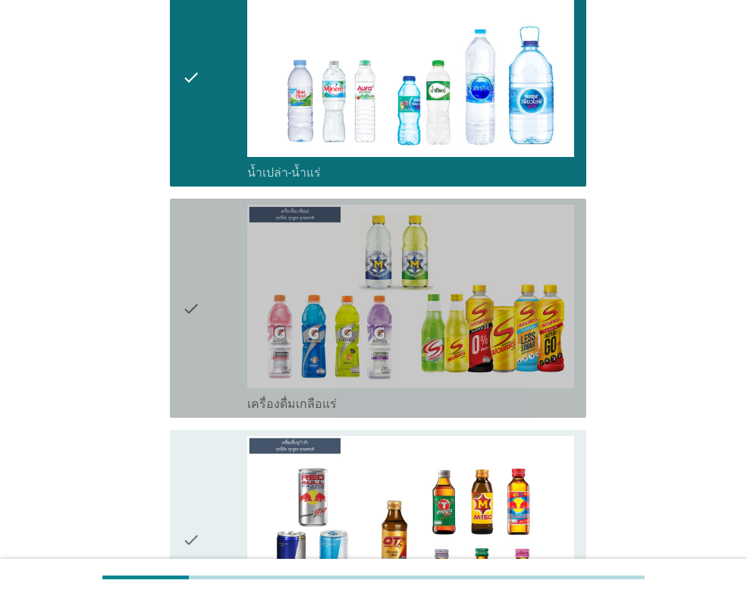
click at [218, 334] on div "check" at bounding box center [214, 308] width 65 height 207
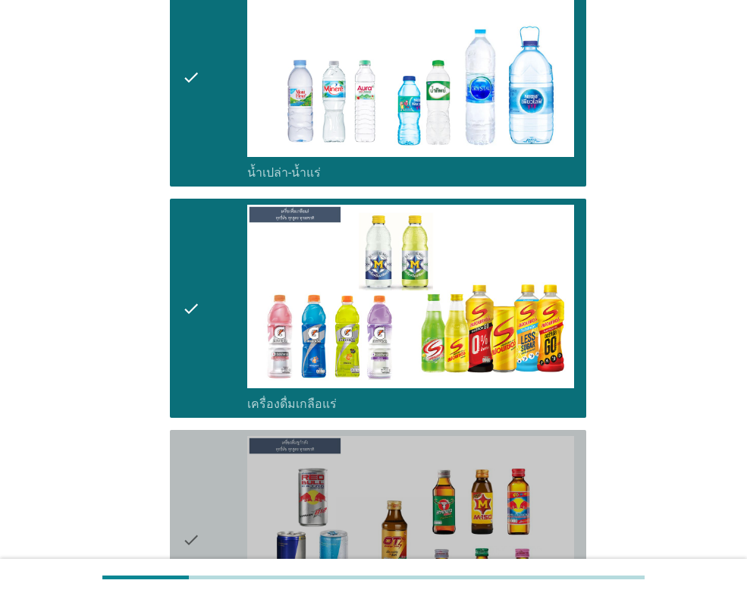
click at [219, 453] on div "check" at bounding box center [214, 539] width 65 height 207
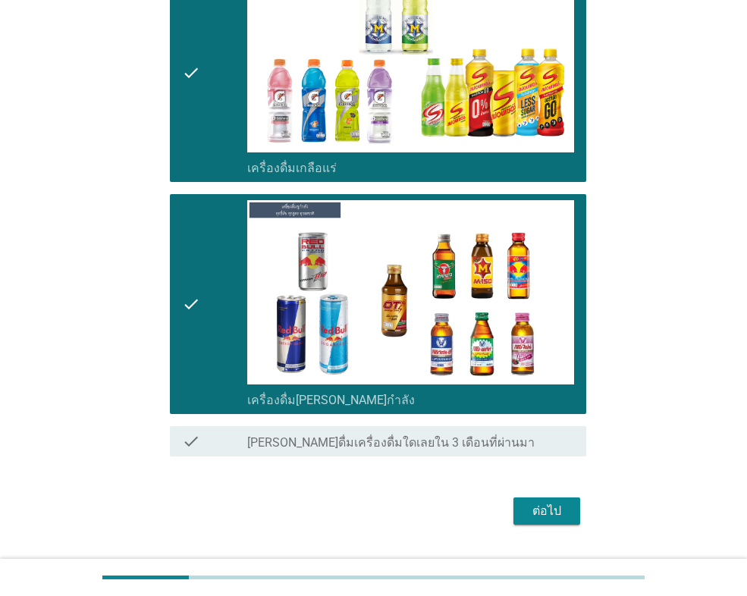
scroll to position [1155, 0]
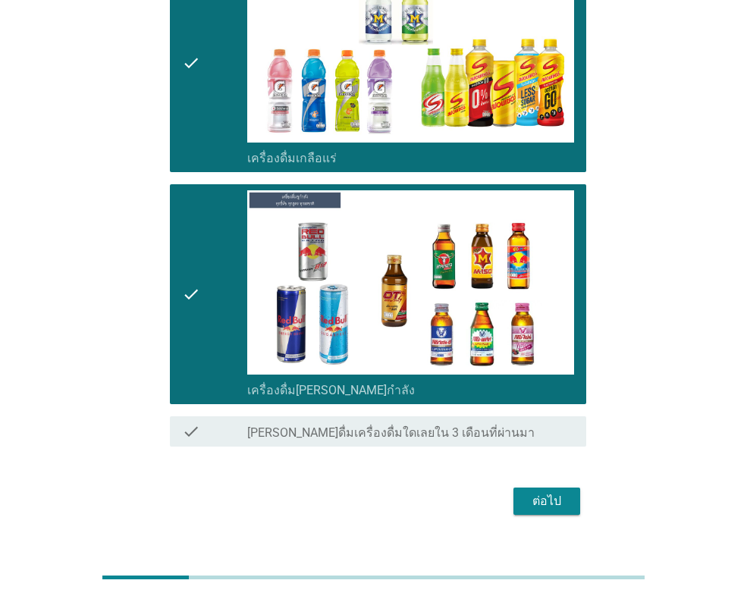
click at [544, 492] on div "ต่อไป" at bounding box center [546, 501] width 42 height 18
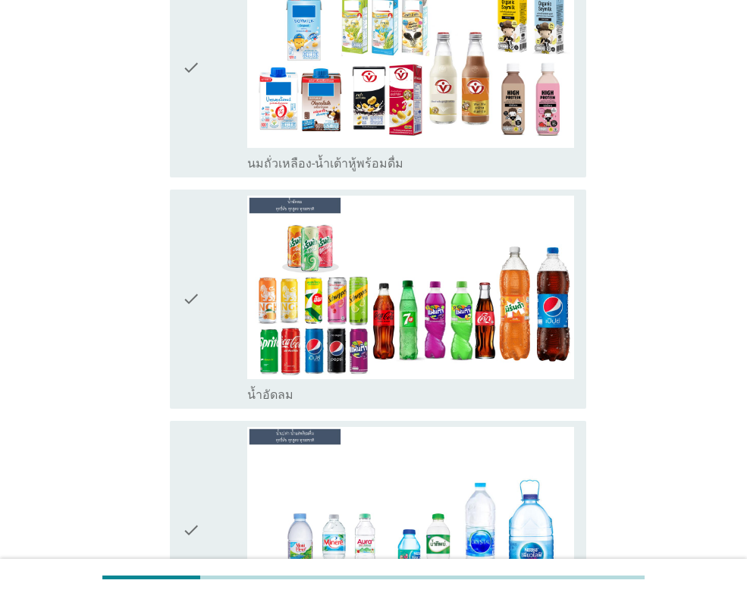
scroll to position [227, 0]
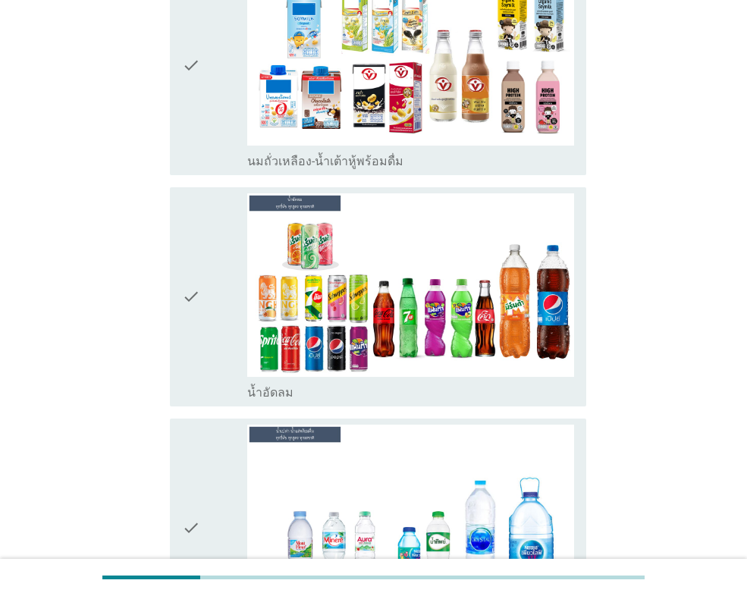
click at [212, 290] on div "check" at bounding box center [214, 296] width 65 height 207
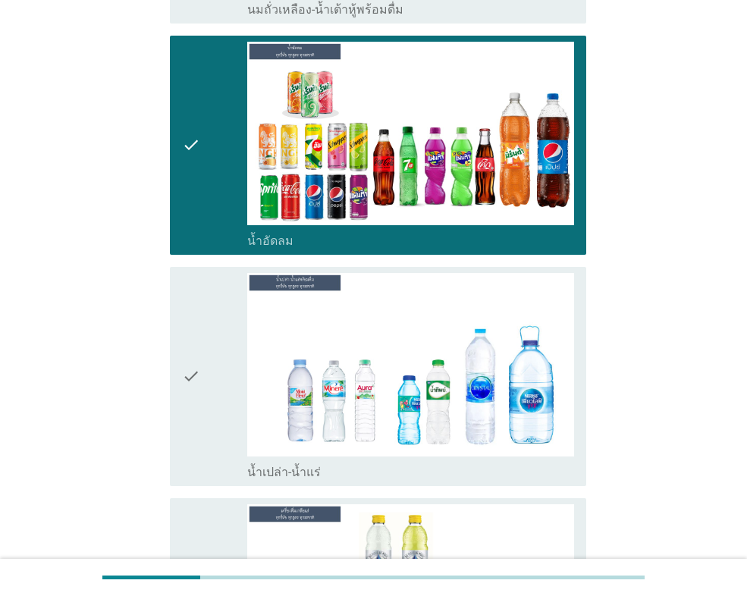
click at [227, 349] on div "check" at bounding box center [214, 376] width 65 height 207
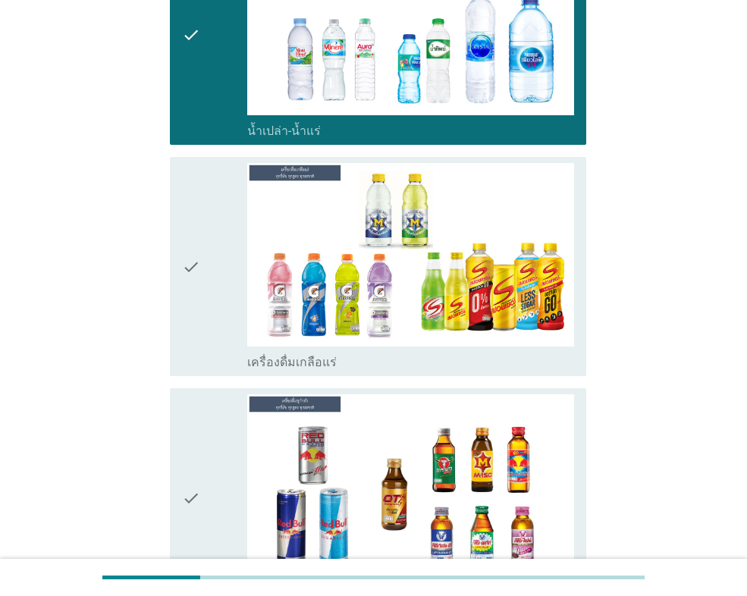
scroll to position [758, 0]
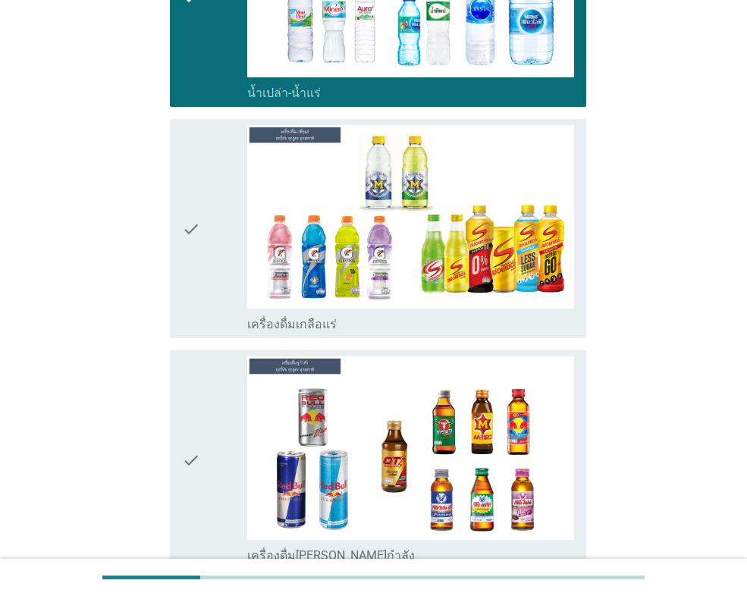
click at [218, 387] on div "check" at bounding box center [214, 459] width 65 height 207
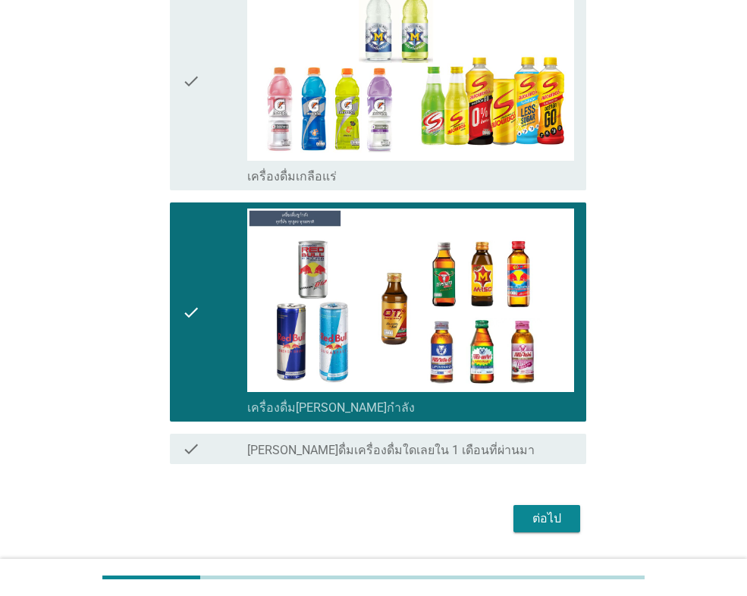
scroll to position [924, 0]
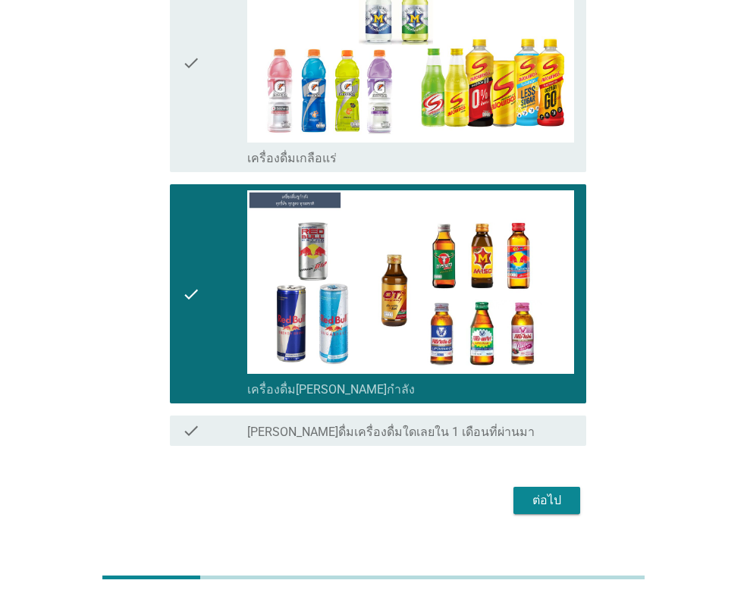
click at [540, 491] on div "ต่อไป" at bounding box center [546, 500] width 42 height 18
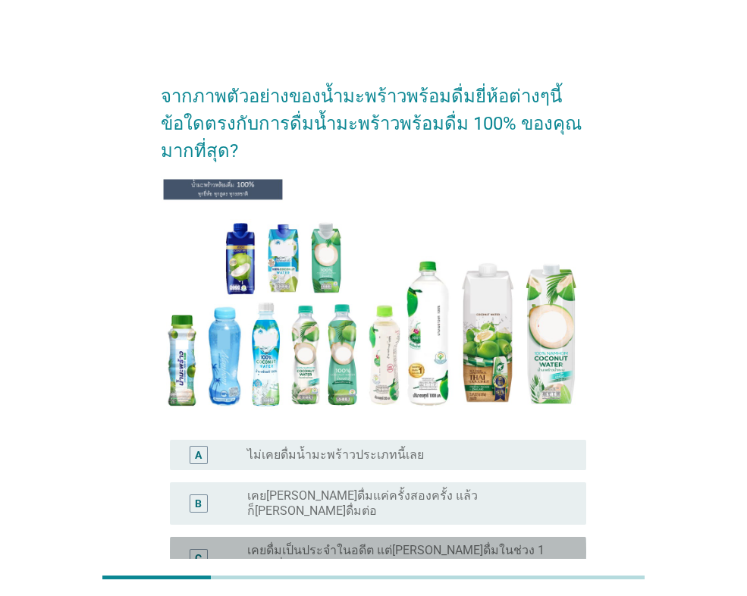
click at [200, 550] on div "C" at bounding box center [198, 558] width 7 height 16
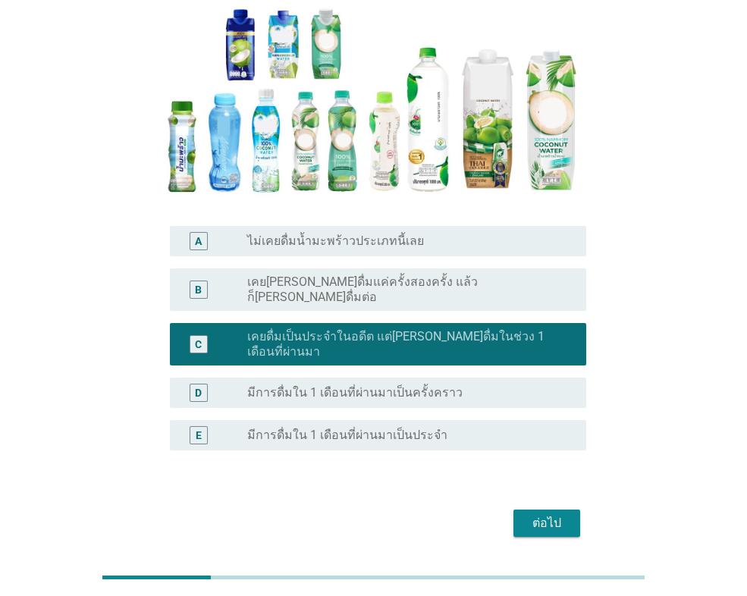
scroll to position [239, 0]
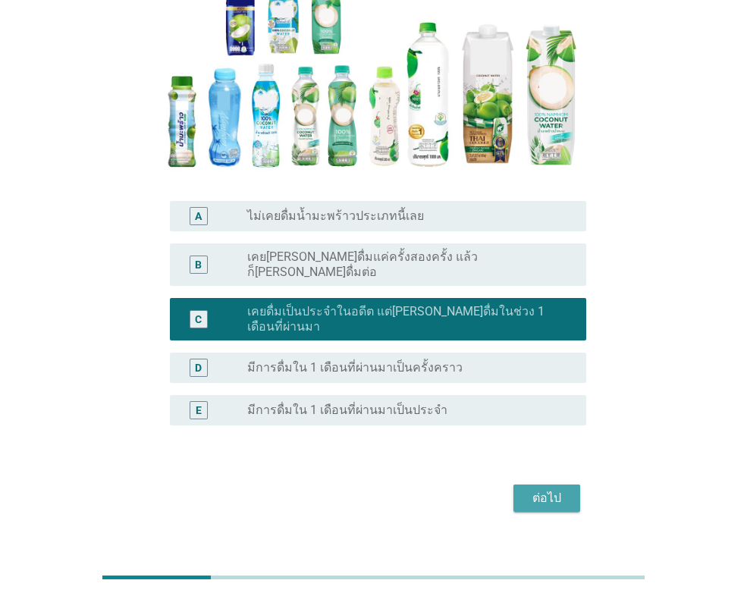
click at [550, 489] on div "ต่อไป" at bounding box center [546, 498] width 42 height 18
